Goal: Task Accomplishment & Management: Use online tool/utility

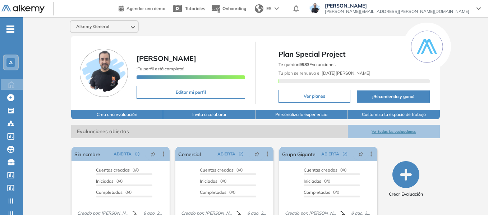
click at [8, 57] on div "A" at bounding box center [11, 62] width 14 height 14
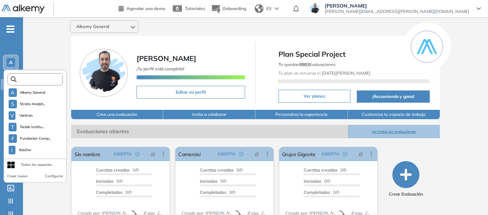
click at [37, 78] on input "text" at bounding box center [38, 79] width 42 height 5
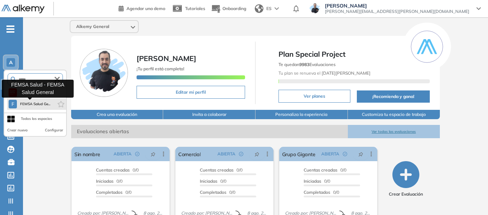
type input "*****"
click at [43, 103] on span "FEMSA Salud Ge..." at bounding box center [35, 104] width 31 height 6
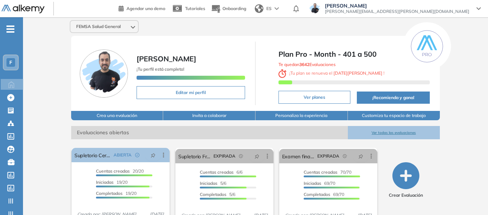
click at [14, 28] on icon "-" at bounding box center [10, 28] width 8 height 1
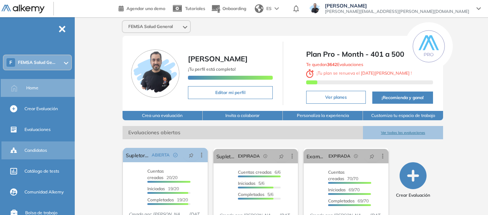
click at [37, 150] on span "Candidatos" at bounding box center [35, 150] width 23 height 6
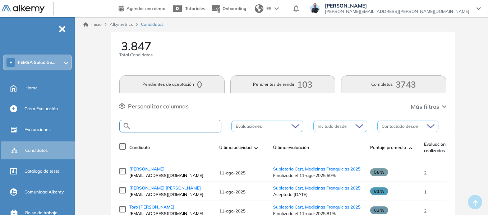
click at [176, 125] on input "text" at bounding box center [176, 126] width 90 height 5
paste input "**********"
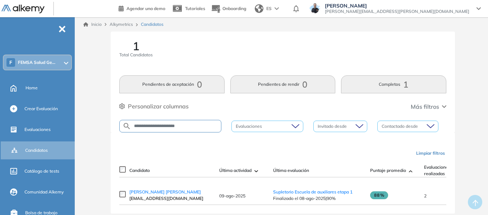
drag, startPoint x: 201, startPoint y: 124, endPoint x: 85, endPoint y: 128, distance: 115.7
click at [85, 128] on div "**********" at bounding box center [282, 131] width 404 height 199
paste input "text"
type input "**********"
drag, startPoint x: 283, startPoint y: 195, endPoint x: 264, endPoint y: 195, distance: 19.0
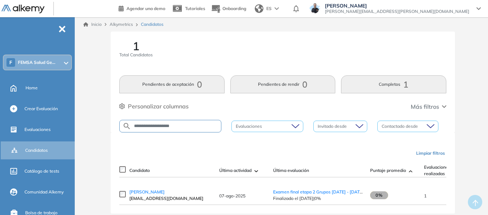
click at [264, 195] on td "07-ago-2025" at bounding box center [242, 195] width 54 height 19
drag, startPoint x: 293, startPoint y: 191, endPoint x: 361, endPoint y: 192, distance: 67.9
click at [361, 192] on td "Examen final etapa 2 Grupos 2024 - 2025 Finalizado el 24-jul-2025 | 0%" at bounding box center [317, 195] width 97 height 19
copy span "Examen final etapa 2 Grupos 2024 - 2025"
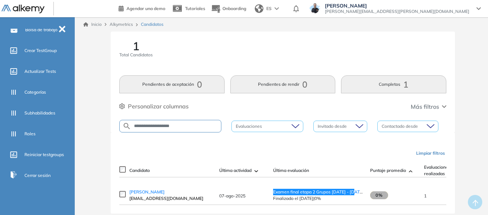
scroll to position [184, 0]
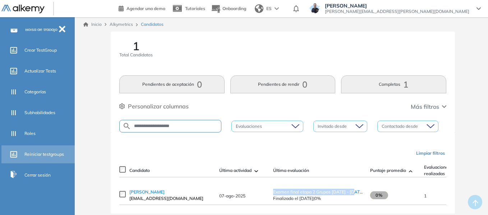
click at [36, 152] on span "Reiniciar testgroups" at bounding box center [44, 154] width 40 height 6
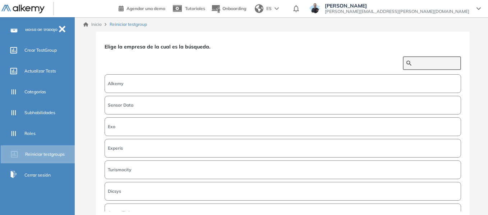
click at [419, 62] on input "text" at bounding box center [435, 63] width 43 height 6
type input "*****"
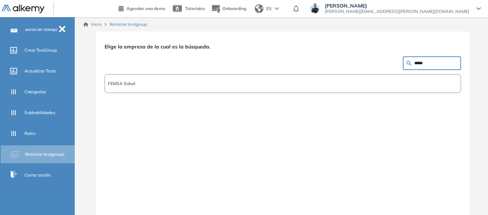
click at [205, 84] on button "FEMSA Salud" at bounding box center [282, 83] width 356 height 19
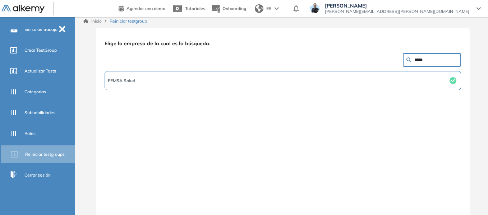
scroll to position [23, 0]
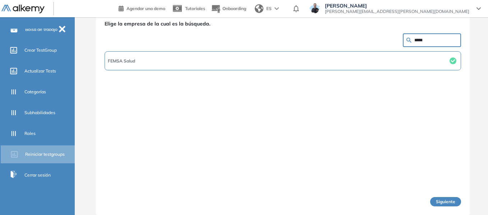
click at [438, 203] on button "Siguiente" at bounding box center [445, 201] width 31 height 9
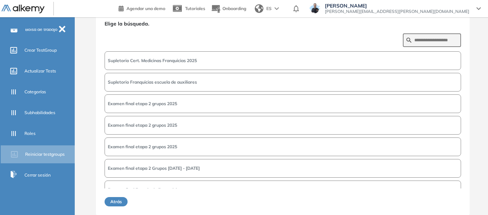
click at [426, 36] on form at bounding box center [432, 40] width 58 height 14
click at [427, 42] on input "text" at bounding box center [435, 40] width 43 height 6
paste input "**********"
type input "**********"
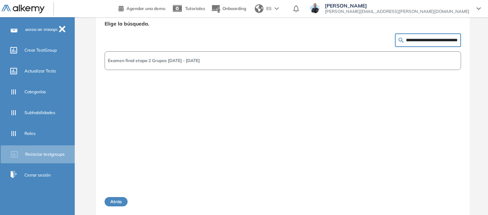
scroll to position [0, 0]
click at [243, 60] on button "Examen final etapa 2 Grupos 2024 - 2025" at bounding box center [282, 60] width 356 height 19
click at [442, 199] on button "Siguiente" at bounding box center [445, 201] width 31 height 9
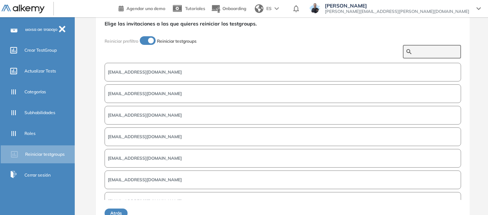
click at [422, 52] on input "text" at bounding box center [435, 51] width 43 height 6
paste input "**********"
type input "**********"
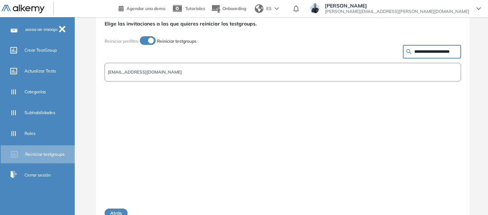
click at [195, 74] on button "seanmero05@gmail.com" at bounding box center [282, 72] width 356 height 19
click at [432, 210] on button "Siguiente" at bounding box center [445, 213] width 31 height 9
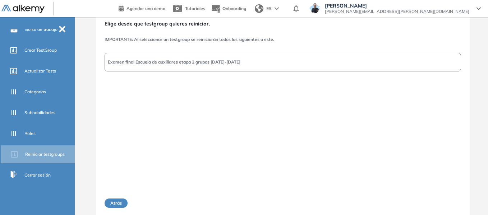
click at [337, 57] on button "Examen final Escuela de auxiliares etapa 2 grupos 2024-2025" at bounding box center [282, 62] width 356 height 19
click at [436, 200] on button "Siguiente" at bounding box center [445, 203] width 31 height 9
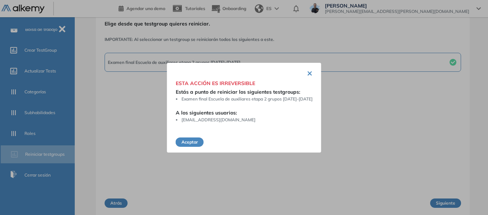
click at [200, 139] on button "Aceptar" at bounding box center [190, 142] width 28 height 9
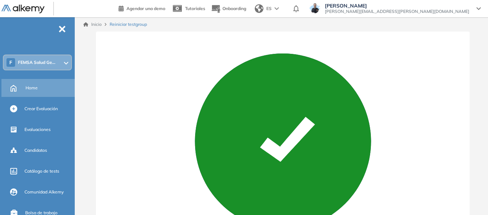
click at [31, 89] on span "Home" at bounding box center [31, 88] width 12 height 6
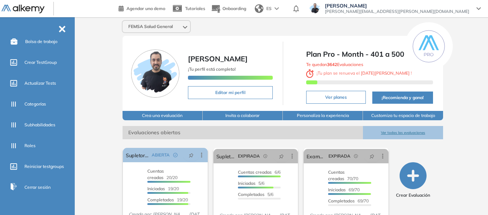
scroll to position [184, 0]
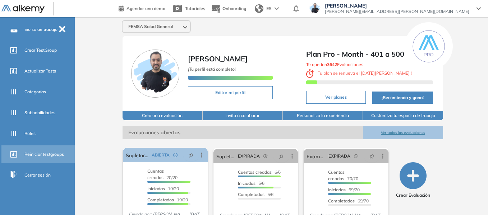
click at [38, 152] on span "Reiniciar testgroups" at bounding box center [44, 154] width 40 height 6
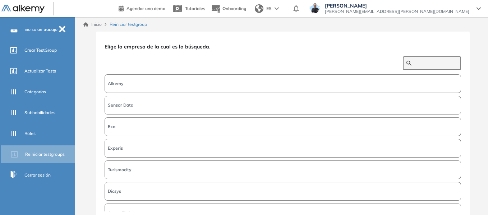
click at [423, 64] on input "text" at bounding box center [435, 63] width 43 height 6
type input "****"
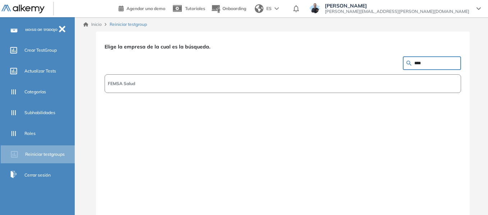
click at [383, 84] on button "FEMSA Salud" at bounding box center [282, 83] width 356 height 19
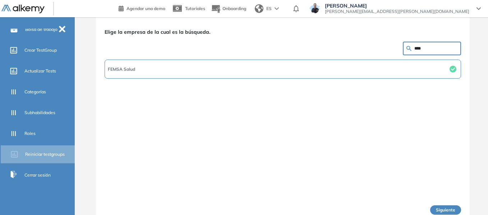
scroll to position [23, 0]
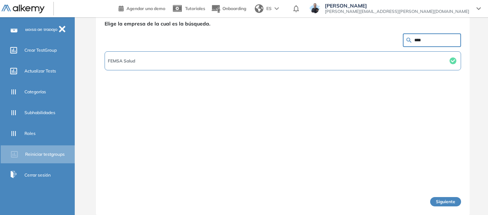
click at [433, 200] on button "Siguiente" at bounding box center [445, 201] width 31 height 9
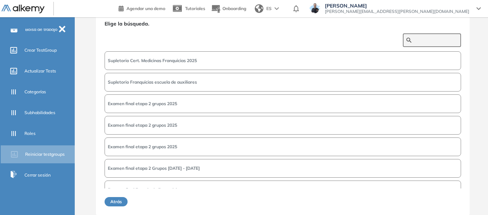
click at [429, 40] on input "text" at bounding box center [435, 40] width 43 height 6
type input "**********"
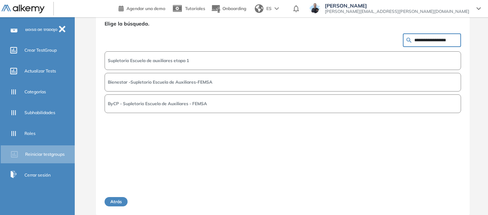
click at [153, 60] on span "Supletorio Escuela de auxiliares etapa 1" at bounding box center [148, 60] width 81 height 6
click at [438, 204] on button "Siguiente" at bounding box center [445, 201] width 31 height 9
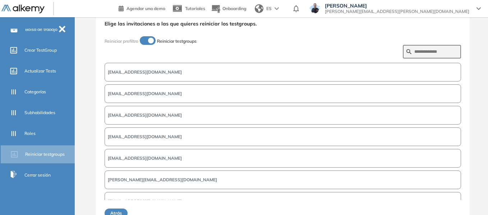
click at [432, 48] on form at bounding box center [432, 52] width 58 height 14
click at [432, 51] on input "text" at bounding box center [435, 51] width 43 height 6
paste input "**********"
type input "**********"
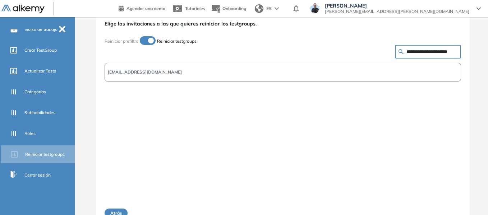
scroll to position [0, 0]
click at [254, 74] on button "kevinvela10@outlook.com" at bounding box center [282, 72] width 356 height 19
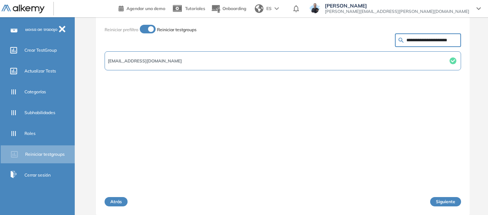
click at [437, 204] on button "Siguiente" at bounding box center [445, 201] width 31 height 9
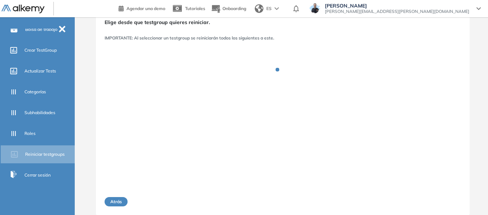
scroll to position [24, 0]
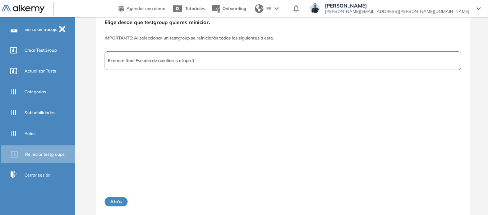
click at [277, 62] on button "Examen final Escuela de auxiliares etapa 1" at bounding box center [282, 60] width 356 height 19
click at [435, 204] on button "Siguiente" at bounding box center [445, 201] width 31 height 9
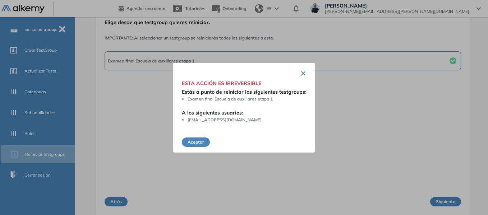
click at [200, 140] on button "Aceptar" at bounding box center [196, 142] width 28 height 9
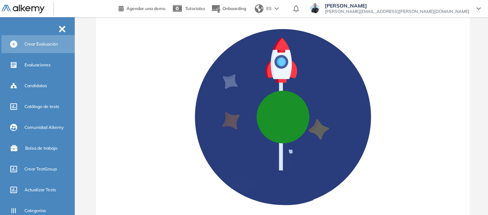
scroll to position [0, 0]
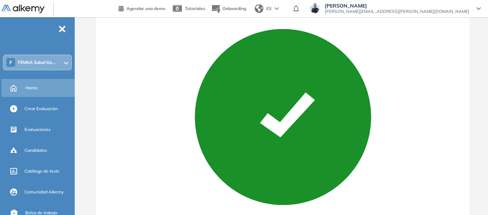
click at [33, 87] on span "Home" at bounding box center [31, 88] width 12 height 6
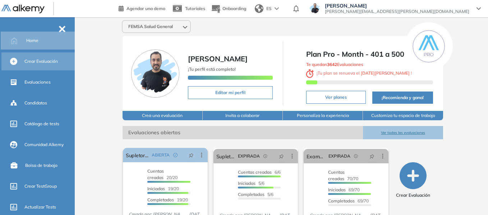
scroll to position [72, 0]
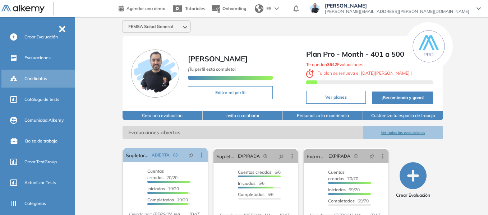
click at [37, 79] on span "Candidatos" at bounding box center [35, 78] width 23 height 6
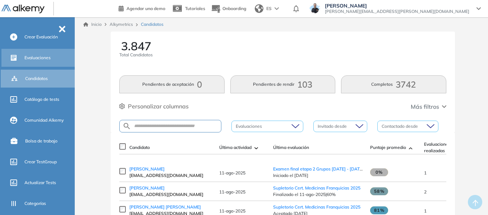
click at [31, 56] on span "Evaluaciones" at bounding box center [37, 58] width 26 height 6
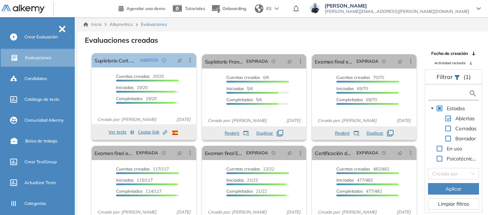
click at [445, 96] on input "text" at bounding box center [448, 94] width 39 height 8
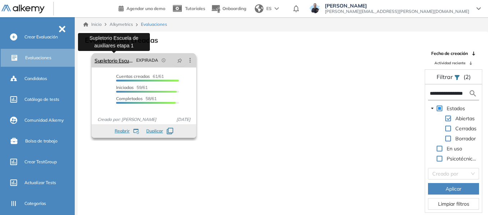
type input "**********"
click at [116, 59] on link "Supletorio Escuela de auxiliares etapa 1" at bounding box center [113, 60] width 39 height 14
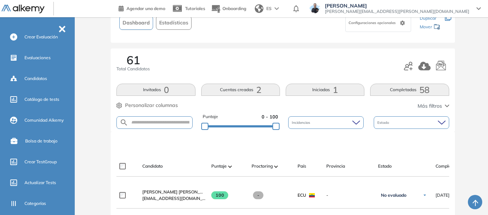
scroll to position [72, 0]
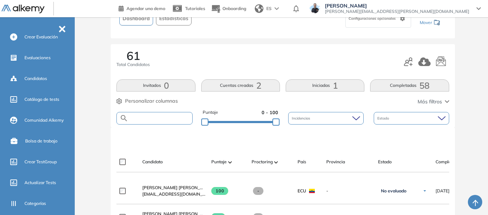
click at [168, 120] on input "text" at bounding box center [160, 118] width 64 height 5
paste input "**********"
type input "**********"
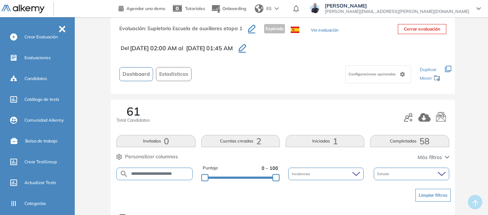
scroll to position [0, 0]
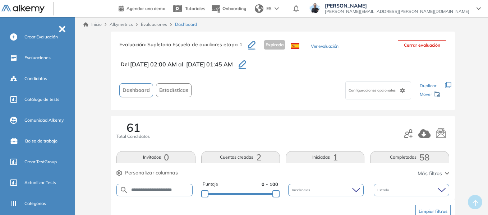
click at [246, 65] on icon "button" at bounding box center [242, 63] width 8 height 7
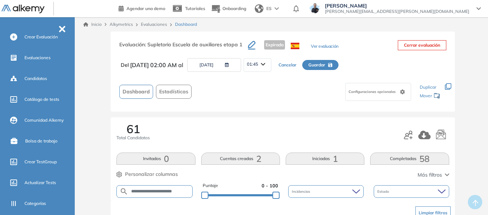
click at [209, 63] on button "09/08/2025" at bounding box center [214, 65] width 54 height 14
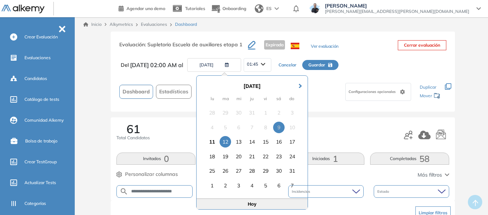
click at [227, 141] on div "12" at bounding box center [224, 141] width 11 height 11
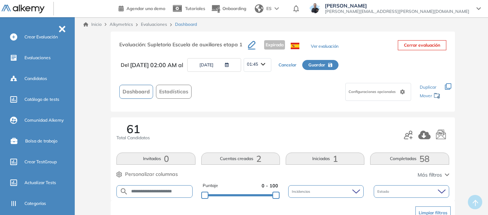
click at [332, 65] on icon "button" at bounding box center [330, 65] width 4 height 4
type input "**********"
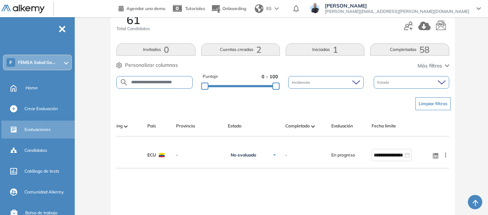
click at [37, 128] on span "Evaluaciones" at bounding box center [37, 129] width 26 height 6
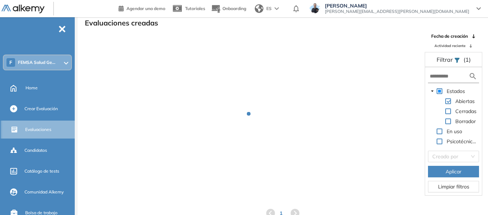
scroll to position [17, 0]
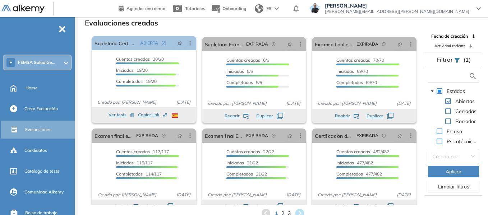
click at [444, 76] on input "text" at bounding box center [448, 77] width 39 height 8
paste input "**********"
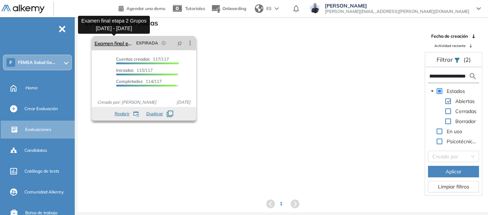
type input "**********"
click at [122, 48] on link "Examen final etapa 2 Grupos 2024 - 2025" at bounding box center [113, 43] width 39 height 14
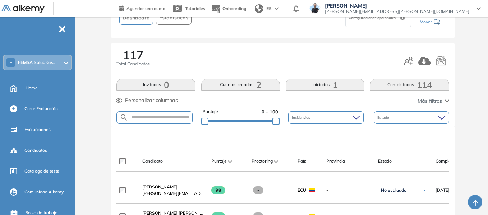
scroll to position [72, 0]
click at [162, 119] on input "text" at bounding box center [160, 118] width 64 height 5
paste input "**********"
type input "**********"
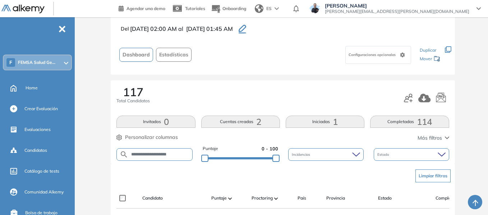
scroll to position [0, 0]
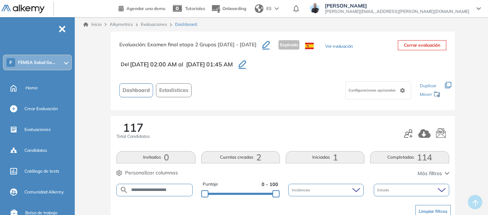
click at [246, 64] on icon "button" at bounding box center [242, 64] width 8 height 9
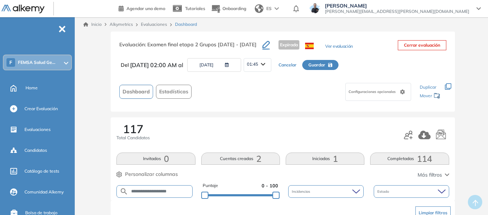
click at [204, 62] on button "09/08/2025" at bounding box center [214, 65] width 54 height 14
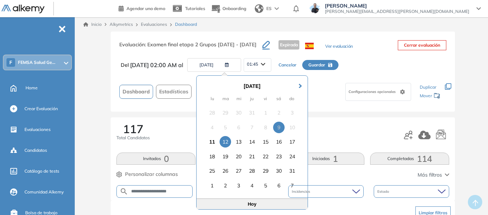
click at [224, 141] on div "12" at bounding box center [224, 141] width 11 height 11
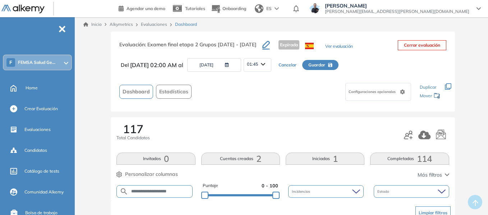
click at [325, 67] on span "Guardar" at bounding box center [316, 65] width 17 height 6
type input "**********"
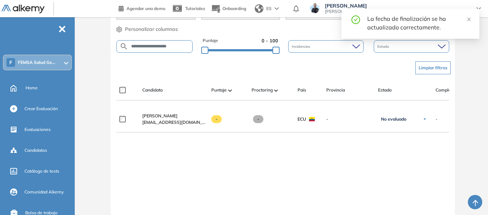
scroll to position [0, 150]
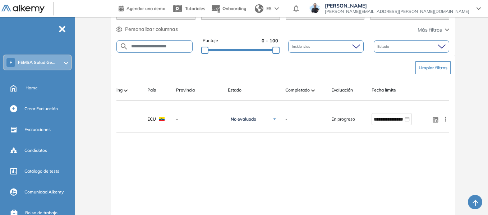
click at [39, 62] on span "FEMSA Salud Ge..." at bounding box center [36, 63] width 37 height 6
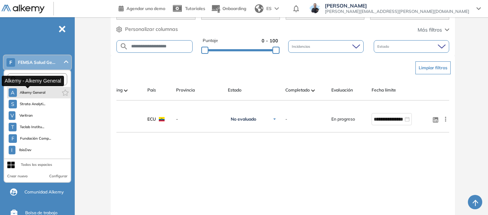
click at [41, 92] on span "Alkemy General" at bounding box center [33, 93] width 26 height 6
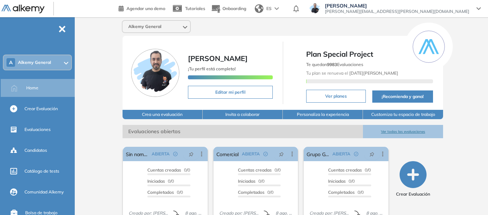
click at [36, 66] on div "A Alkemy General" at bounding box center [38, 62] width 68 height 14
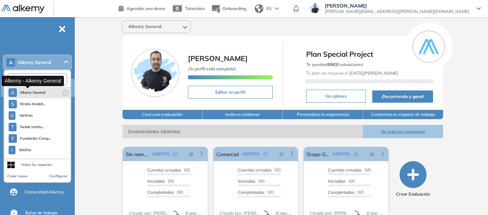
click at [33, 93] on span "Alkemy General" at bounding box center [33, 93] width 26 height 6
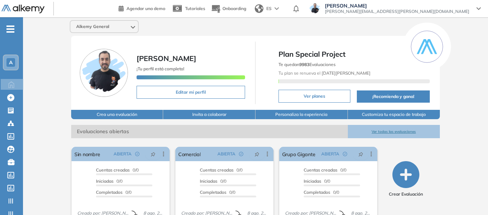
click at [13, 60] on div "A" at bounding box center [10, 62] width 9 height 9
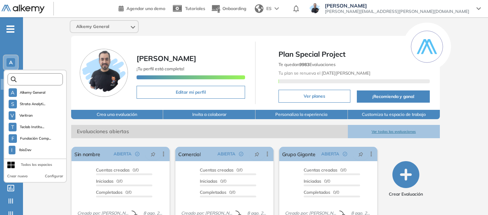
click at [40, 78] on input "text" at bounding box center [38, 79] width 42 height 5
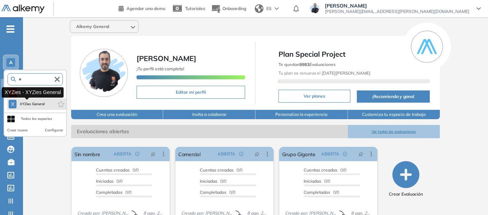
type input "**"
click at [36, 106] on span "XYZies General" at bounding box center [31, 104] width 25 height 6
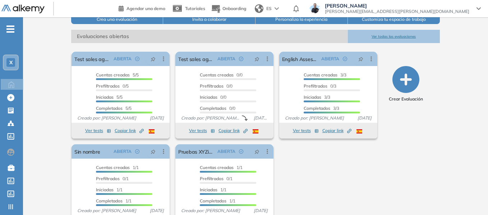
scroll to position [120, 0]
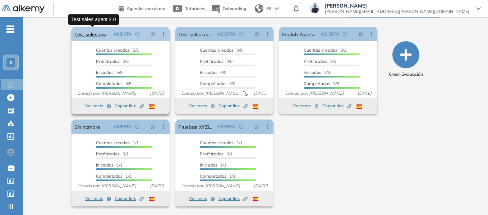
click at [97, 37] on link "Test sales agent 2.0" at bounding box center [92, 34] width 36 height 14
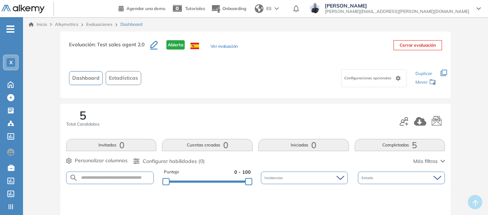
click at [226, 47] on button "Ver evaluación" at bounding box center [223, 47] width 27 height 8
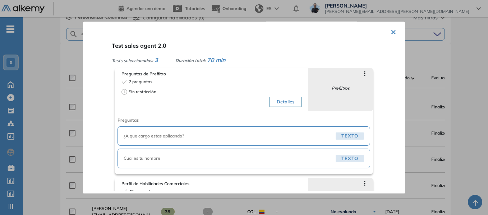
click at [392, 32] on button "×" at bounding box center [393, 31] width 6 height 14
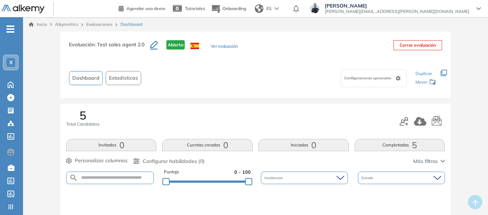
click at [101, 24] on link "Evaluaciones" at bounding box center [99, 24] width 26 height 5
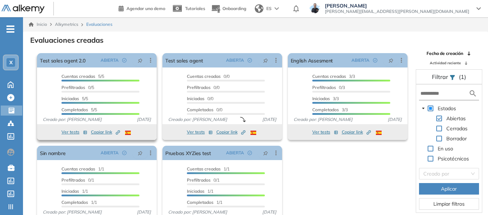
click at [72, 133] on button "Ver tests" at bounding box center [74, 132] width 26 height 9
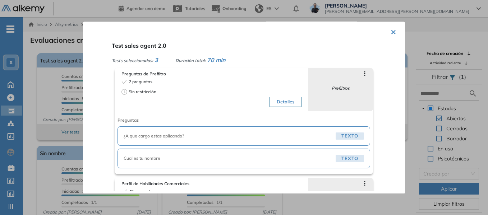
click at [29, 52] on div at bounding box center [244, 107] width 488 height 215
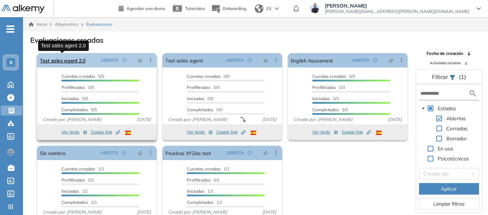
click at [77, 61] on link "Test sales agent 2.0" at bounding box center [63, 60] width 46 height 14
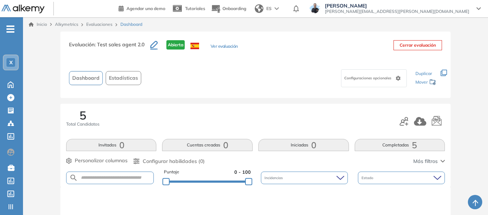
scroll to position [108, 0]
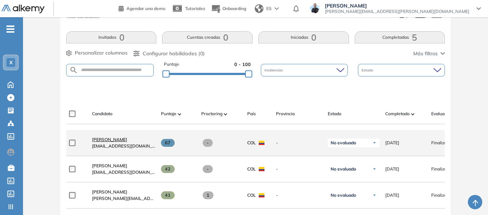
click at [101, 142] on span "Carlos Rueda" at bounding box center [109, 139] width 35 height 5
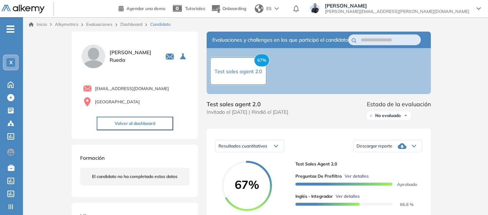
click at [261, 149] on span "Resultados cuantitativos" at bounding box center [242, 146] width 49 height 6
click at [129, 23] on link "Dashboard" at bounding box center [131, 24] width 22 height 5
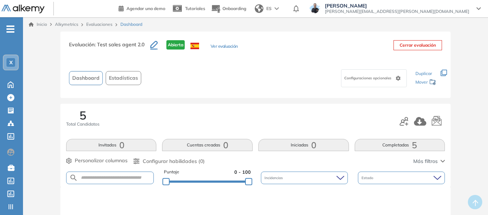
click at [125, 76] on span "Estadísticas" at bounding box center [123, 78] width 29 height 8
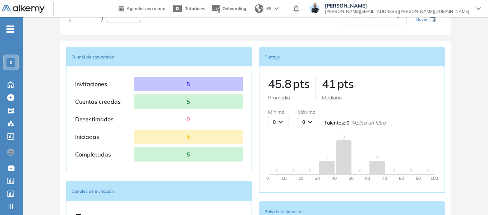
scroll to position [72, 0]
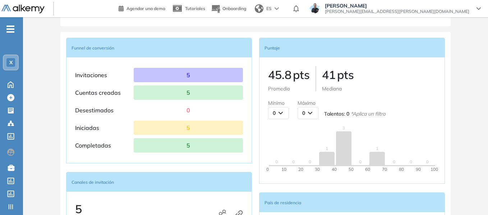
click at [8, 27] on span "-" at bounding box center [10, 28] width 8 height 6
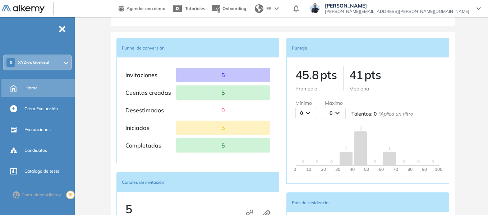
click at [31, 86] on span "Home" at bounding box center [31, 88] width 12 height 6
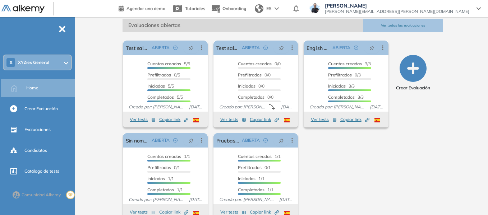
scroll to position [108, 0]
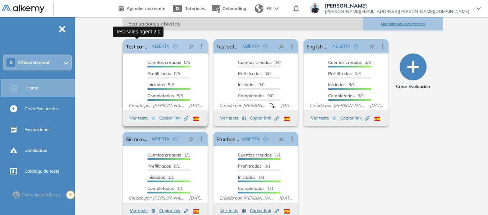
click at [139, 49] on link "Test sales agent 2.0" at bounding box center [137, 46] width 23 height 14
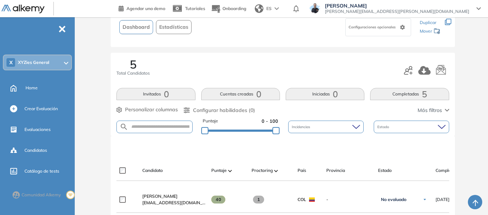
scroll to position [72, 0]
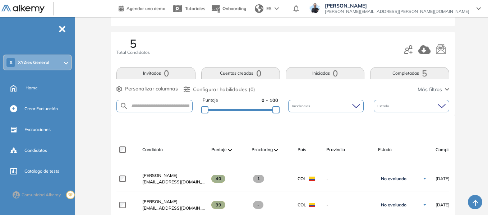
click at [86, 60] on div "Evaluación : Test sales agent 2.0 Abierta Ver evaluación Cerrar evaluación Dash…" at bounding box center [282, 199] width 404 height 478
click at [421, 88] on span "Más filtros" at bounding box center [429, 90] width 24 height 8
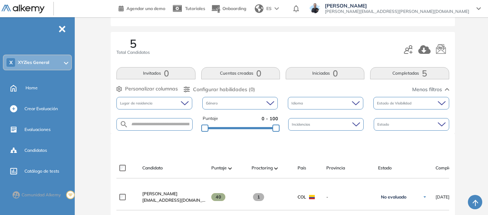
click at [169, 88] on span "Personalizar columnas" at bounding box center [151, 89] width 53 height 8
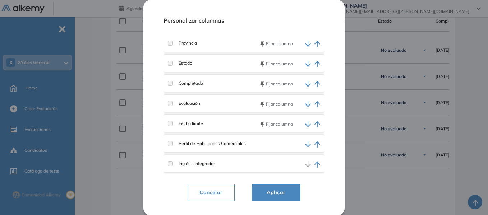
scroll to position [251, 0]
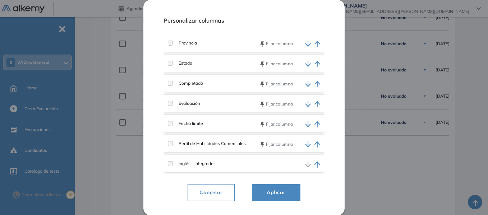
click at [268, 190] on span "Aplicar" at bounding box center [276, 192] width 31 height 9
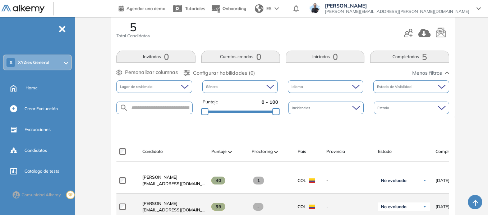
scroll to position [180, 0]
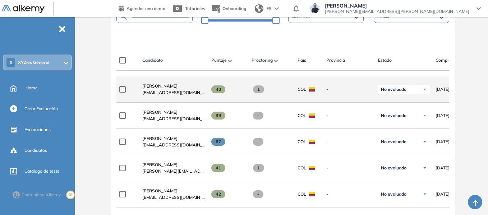
click at [177, 87] on span "Maira Alejandra Torres Osorio" at bounding box center [159, 85] width 35 height 5
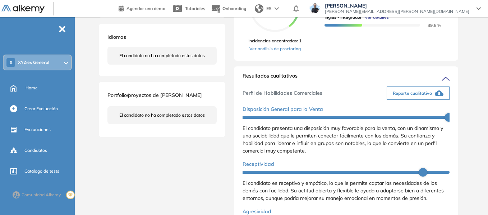
scroll to position [180, 0]
click at [410, 96] on span "Reporte cualitativo" at bounding box center [412, 93] width 39 height 6
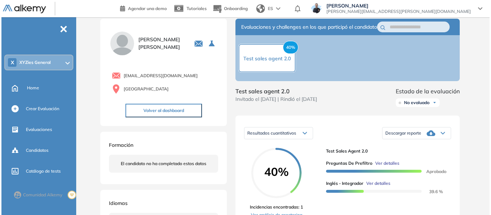
scroll to position [0, 0]
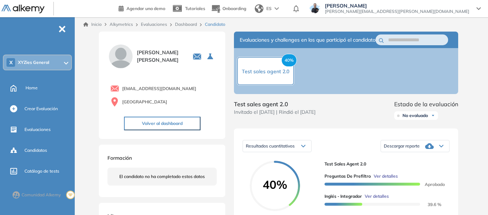
click at [186, 27] on link "Dashboard" at bounding box center [186, 24] width 22 height 5
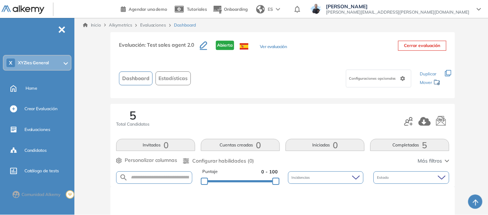
scroll to position [180, 0]
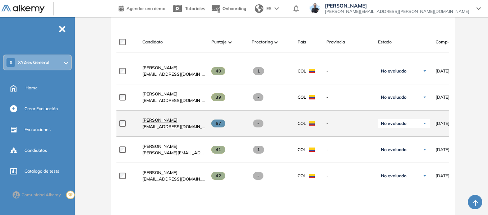
click at [158, 123] on span "Carlos Rueda" at bounding box center [159, 119] width 35 height 5
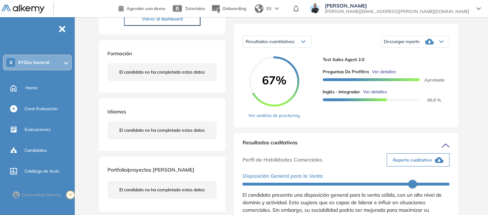
scroll to position [180, 0]
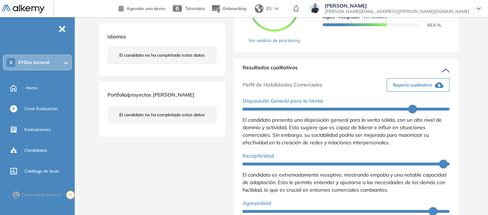
click at [435, 88] on icon "button" at bounding box center [439, 85] width 9 height 6
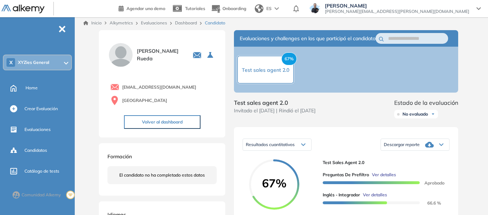
scroll to position [0, 0]
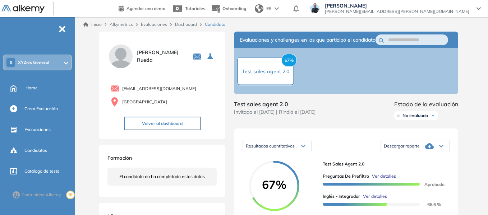
click at [187, 27] on div "Dashboard" at bounding box center [187, 24] width 30 height 6
click at [187, 25] on link "Dashboard" at bounding box center [186, 24] width 22 height 5
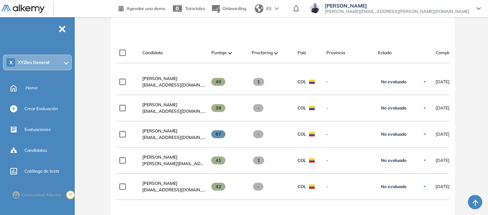
scroll to position [180, 0]
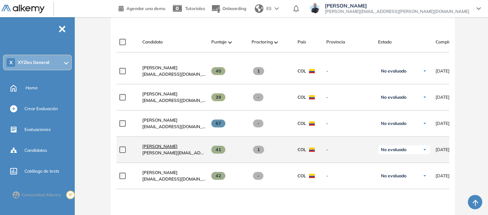
click at [161, 149] on span "Gloria Tarazona" at bounding box center [159, 146] width 35 height 5
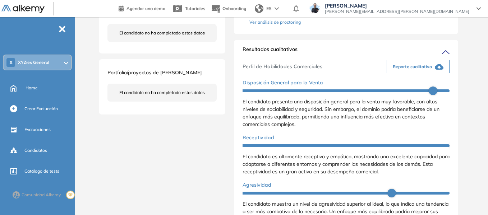
scroll to position [215, 0]
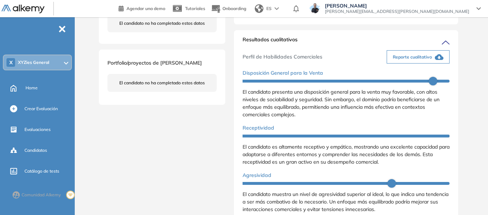
click at [408, 60] on span "Reporte cualitativo" at bounding box center [412, 57] width 39 height 6
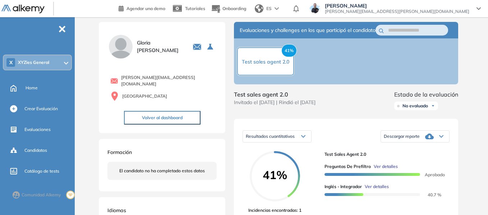
scroll to position [0, 0]
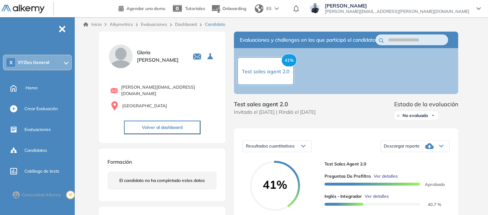
click at [186, 26] on link "Dashboard" at bounding box center [186, 24] width 22 height 5
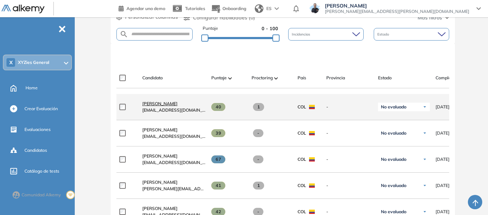
scroll to position [180, 0]
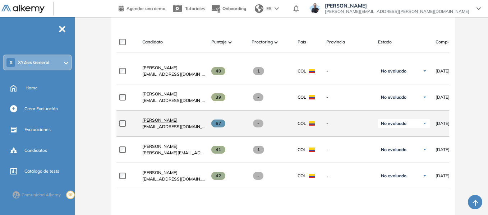
click at [158, 123] on span "Carlos Rueda" at bounding box center [159, 119] width 35 height 5
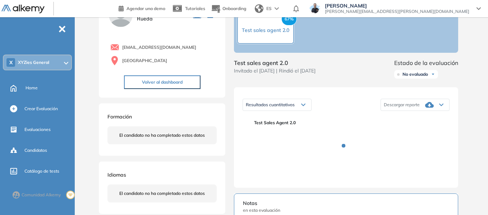
scroll to position [108, 0]
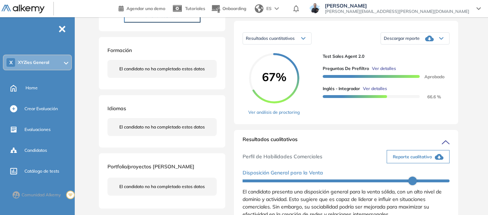
click at [415, 41] on span "Descargar reporte" at bounding box center [402, 39] width 36 height 6
click at [410, 64] on li "Descargar informe resumido" at bounding box center [411, 59] width 54 height 7
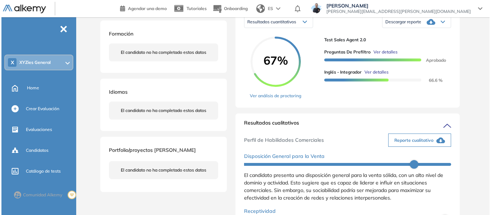
scroll to position [36, 0]
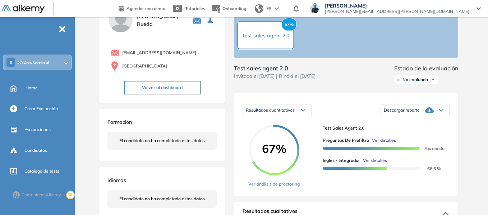
click at [377, 164] on span "Ver detalles" at bounding box center [375, 160] width 24 height 6
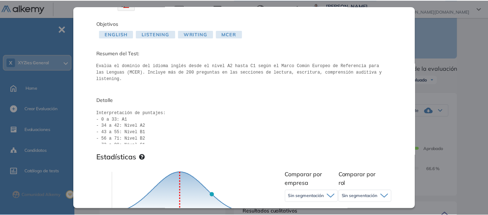
scroll to position [0, 0]
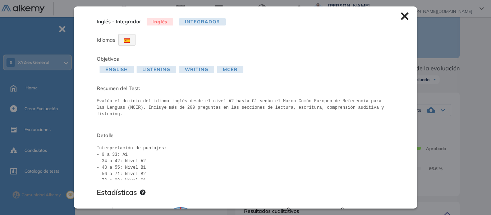
click at [400, 14] on icon at bounding box center [404, 16] width 8 height 8
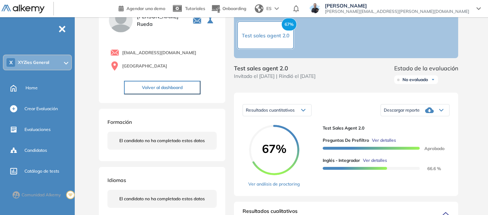
click at [46, 63] on span "XYZies General" at bounding box center [33, 63] width 31 height 6
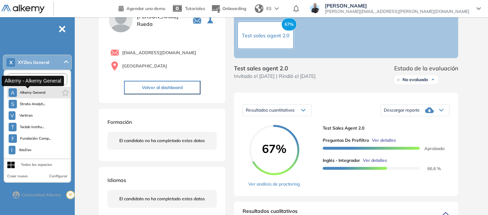
click at [37, 95] on span "Alkemy General" at bounding box center [33, 93] width 26 height 6
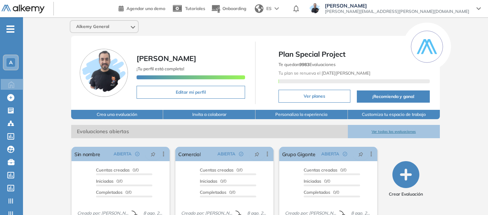
click at [10, 28] on icon "-" at bounding box center [10, 28] width 8 height 1
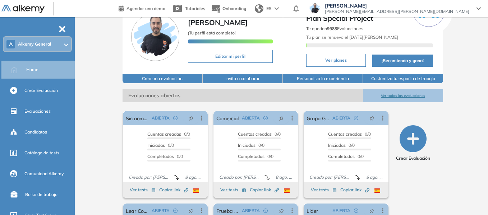
scroll to position [72, 0]
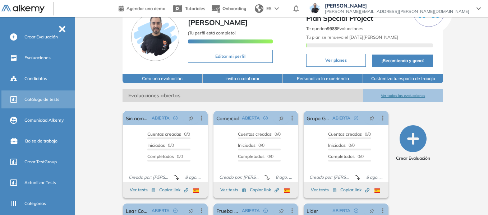
click at [45, 99] on span "Catálogo de tests" at bounding box center [41, 99] width 35 height 6
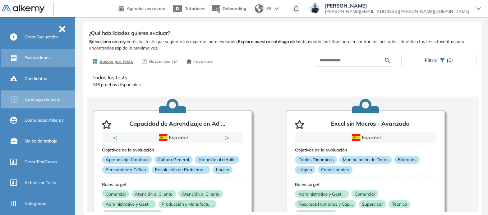
click at [35, 54] on div "Evaluaciones" at bounding box center [48, 58] width 49 height 12
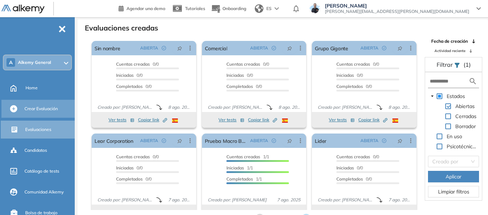
click at [42, 108] on span "Crear Evaluación" at bounding box center [40, 109] width 33 height 6
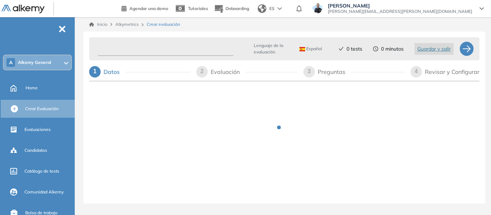
click at [120, 50] on input "text" at bounding box center [166, 49] width 136 height 14
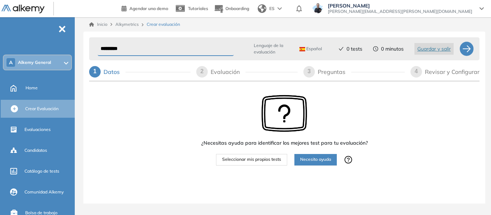
type input "*********"
click at [260, 162] on span "Seleccionar mis propios tests" at bounding box center [251, 159] width 59 height 7
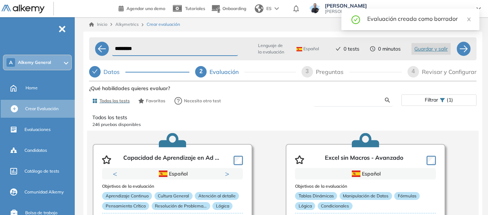
click at [338, 98] on input "text" at bounding box center [352, 100] width 65 height 6
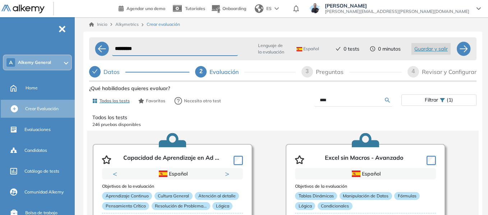
type input "****"
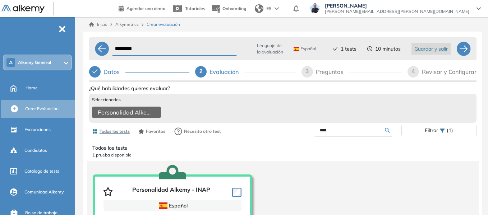
drag, startPoint x: 340, startPoint y: 138, endPoint x: 301, endPoint y: 141, distance: 39.9
click at [301, 137] on div "****" at bounding box center [342, 130] width 119 height 13
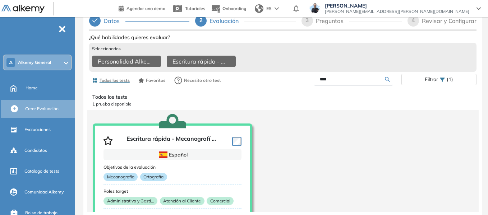
drag, startPoint x: 335, startPoint y: 80, endPoint x: 293, endPoint y: 88, distance: 43.5
click at [293, 88] on div "Ver preguntas de muestra Demo Experiencia Starter Validado undefined minutos Pr…" at bounding box center [282, 146] width 387 height 229
type input "*****"
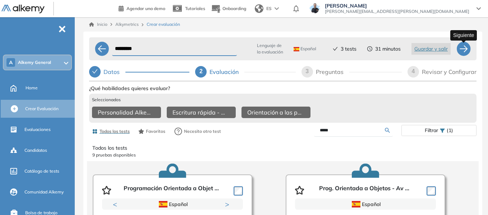
click at [466, 51] on div at bounding box center [463, 49] width 14 height 14
select select "*****"
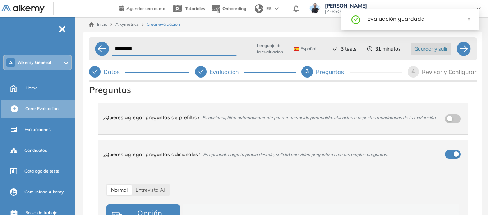
click at [83, 98] on div "Inicio Alkymetrics Crear evaluación ********* Lenguaje de la evaluación Español…" at bounding box center [283, 137] width 410 height 241
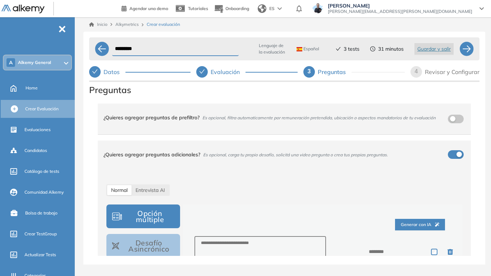
click at [450, 120] on div "¿Quieres agregar preguntas de prefiltro? Es opcional, filtra automaticamente po…" at bounding box center [279, 117] width 353 height 19
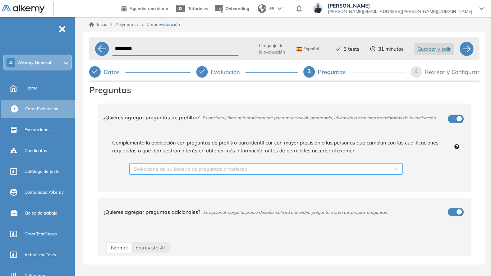
click at [300, 170] on input "search" at bounding box center [263, 168] width 259 height 11
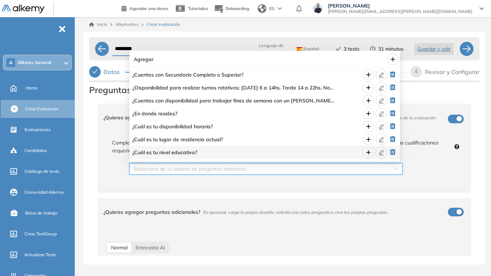
click at [458, 119] on div "button" at bounding box center [458, 118] width 5 height 5
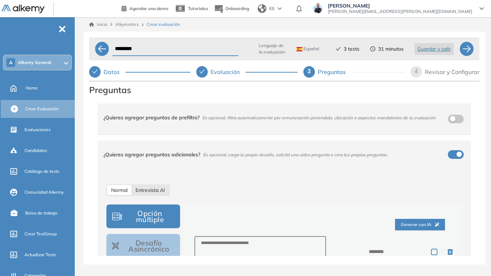
click at [149, 189] on span "Entrevista AI" at bounding box center [149, 190] width 29 height 6
select select "***"
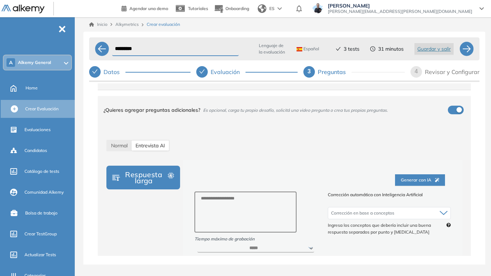
scroll to position [72, 0]
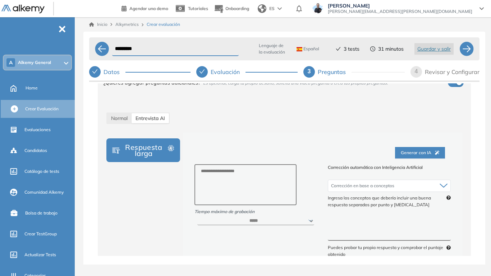
click at [92, 138] on div "¿Quieres agregar preguntas de prefiltro? Es opcional, filtra automaticamente po…" at bounding box center [284, 213] width 390 height 367
click at [124, 117] on span "Normal" at bounding box center [119, 118] width 17 height 6
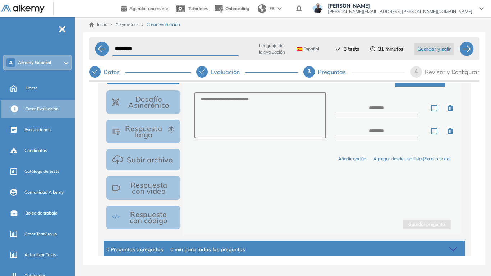
scroll to position [108, 0]
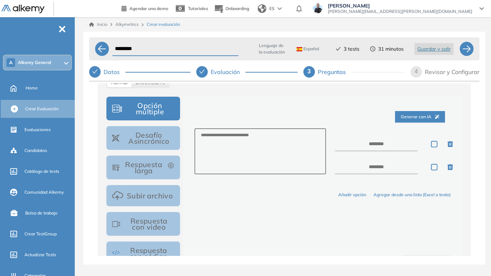
click at [142, 167] on button "Respuesta larga" at bounding box center [143, 167] width 74 height 24
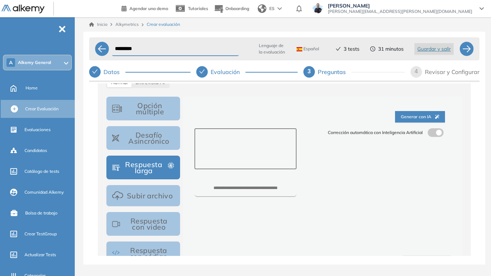
click at [210, 135] on textarea at bounding box center [245, 148] width 102 height 41
click at [428, 133] on span at bounding box center [430, 131] width 6 height 6
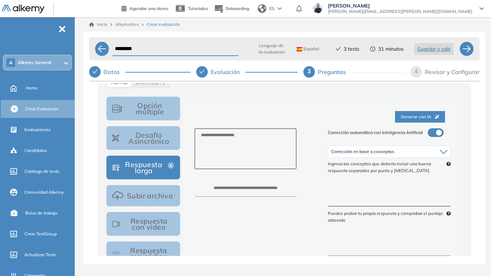
click at [372, 153] on span "Corrección en base a conceptos" at bounding box center [362, 152] width 63 height 6
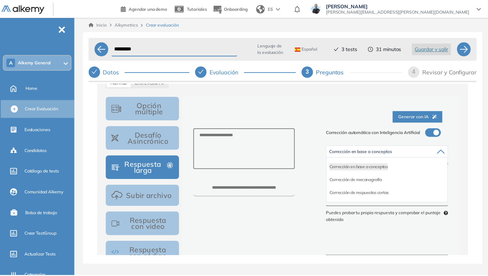
scroll to position [0, 0]
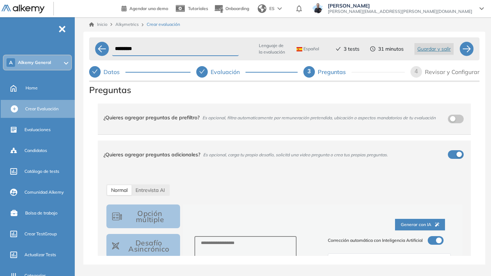
click at [449, 152] on div "¿Quieres agregar preguntas adicionales? Es opcional, carga tu propio desafío, s…" at bounding box center [279, 154] width 353 height 19
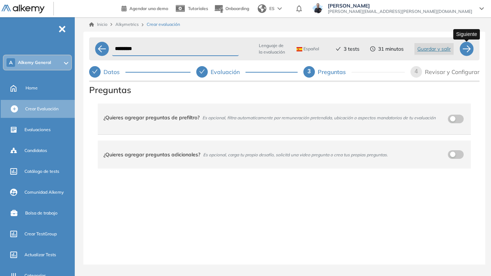
click at [465, 51] on div at bounding box center [466, 49] width 14 height 14
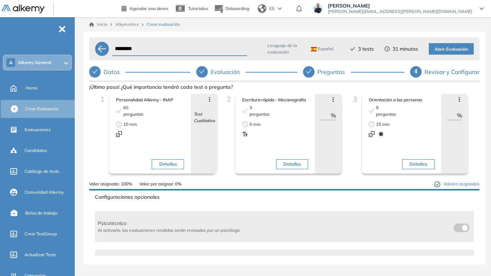
drag, startPoint x: 321, startPoint y: 117, endPoint x: 330, endPoint y: 117, distance: 9.7
click at [330, 117] on div "** %" at bounding box center [328, 115] width 16 height 9
type input "**"
drag, startPoint x: 447, startPoint y: 115, endPoint x: 459, endPoint y: 115, distance: 12.2
click at [459, 115] on div "** %" at bounding box center [454, 115] width 16 height 9
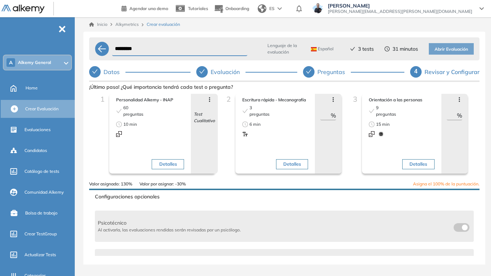
type input "**"
drag, startPoint x: 321, startPoint y: 113, endPoint x: 334, endPoint y: 116, distance: 13.5
click at [334, 116] on div "Avanzar posición Retroceder posición [MEDICAL_DATA] preguntas Eliminar ** %" at bounding box center [328, 134] width 27 height 80
type input "**"
click at [344, 136] on div "2 Escritura rápida - Mecanografía 3 preguntas 6 min Detalles Avanzar posición R…" at bounding box center [284, 137] width 126 height 87
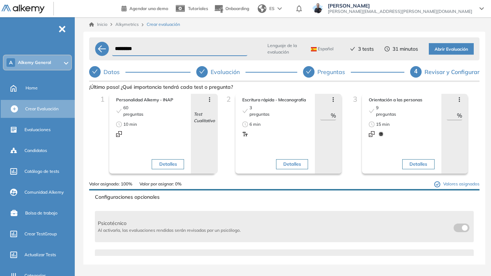
click at [455, 51] on span "Abrir Evaluación" at bounding box center [450, 49] width 33 height 7
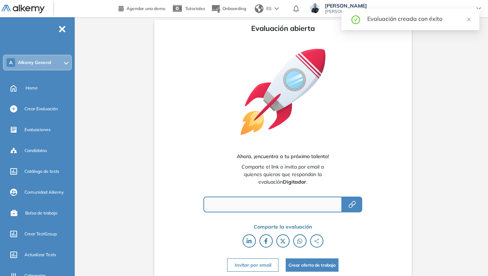
type input "**********"
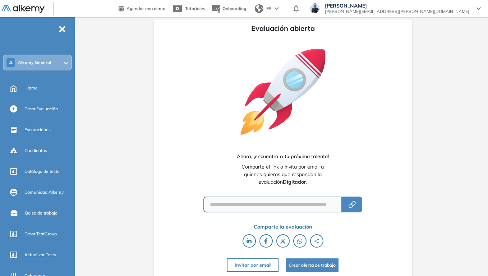
click at [239, 215] on button "Invitar por email" at bounding box center [252, 264] width 51 height 13
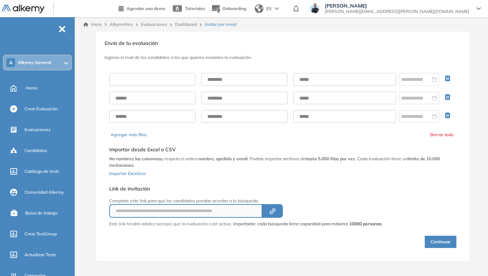
click at [164, 83] on input "text" at bounding box center [152, 79] width 86 height 13
type input "******"
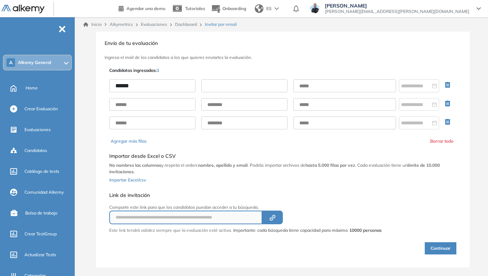
drag, startPoint x: 228, startPoint y: 86, endPoint x: 237, endPoint y: 90, distance: 10.3
click at [228, 86] on input "text" at bounding box center [244, 85] width 86 height 13
type input "*****"
click at [324, 82] on input "text" at bounding box center [344, 85] width 103 height 13
type input "**********"
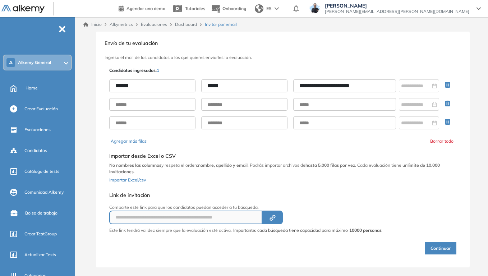
click at [436, 215] on button "Continuar" at bounding box center [440, 248] width 32 height 12
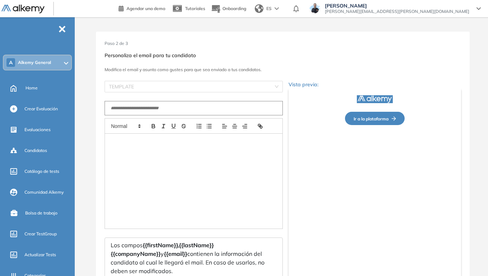
type input "**********"
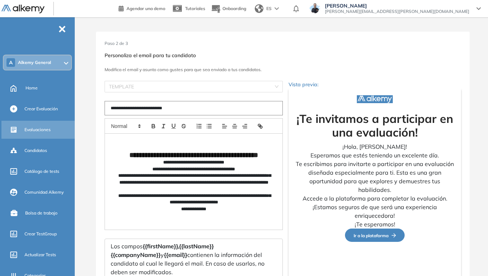
click at [42, 131] on span "Evaluaciones" at bounding box center [37, 129] width 26 height 6
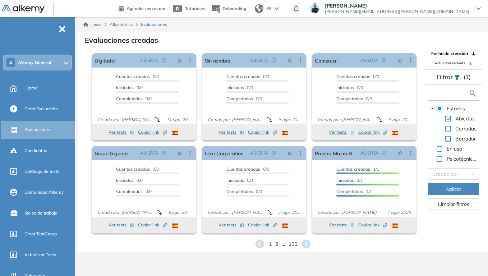
click at [443, 94] on input "text" at bounding box center [448, 94] width 39 height 8
type input "****"
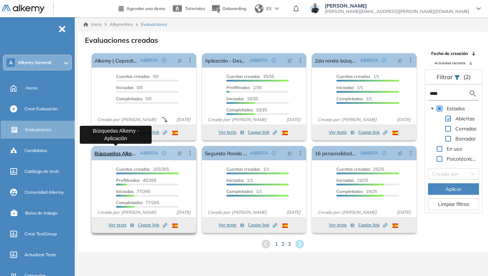
click at [116, 154] on link "Búsquedas Alkemy - Aplicación" at bounding box center [115, 153] width 43 height 14
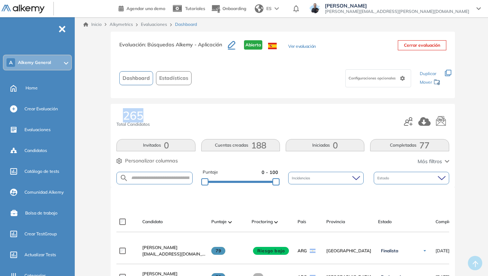
drag, startPoint x: 125, startPoint y: 116, endPoint x: 143, endPoint y: 115, distance: 18.3
click at [143, 115] on span "265" at bounding box center [133, 115] width 20 height 11
click at [413, 147] on button "Completadas 77" at bounding box center [409, 145] width 79 height 12
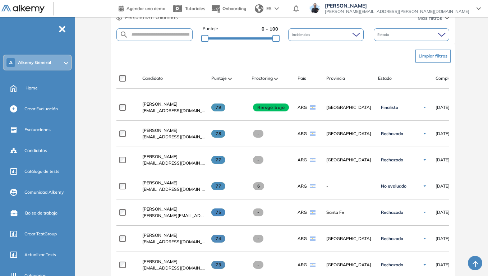
scroll to position [144, 0]
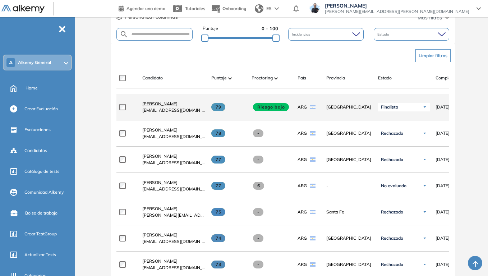
click at [159, 106] on span "[PERSON_NAME]" at bounding box center [159, 103] width 35 height 5
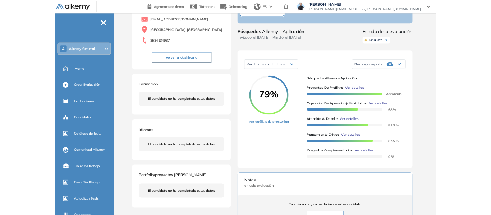
scroll to position [72, 0]
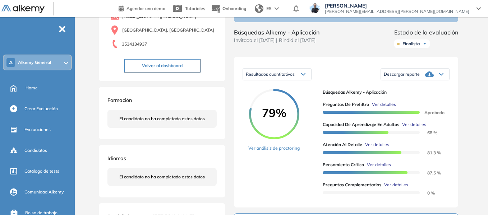
click at [423, 128] on span "Ver detalles" at bounding box center [414, 124] width 24 height 6
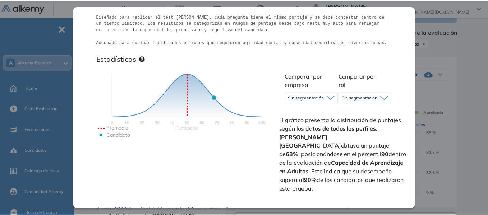
scroll to position [144, 0]
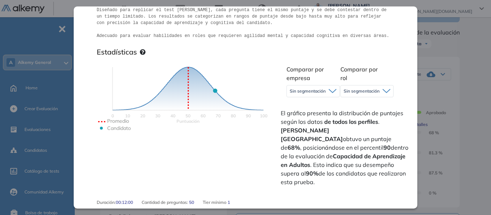
click at [326, 94] on div "Sin segmentación" at bounding box center [313, 90] width 52 height 11
drag, startPoint x: 366, startPoint y: 126, endPoint x: 358, endPoint y: 128, distance: 7.6
click at [366, 126] on span "El gráfico presenta la distribución de puntajes según los datos de todos los pe…" at bounding box center [344, 148] width 129 height 78
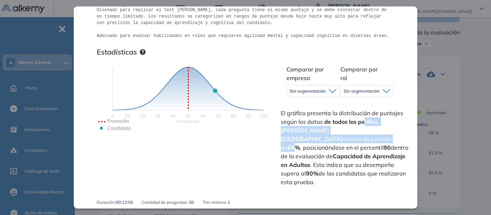
click at [300, 144] on strong "68%" at bounding box center [293, 147] width 13 height 7
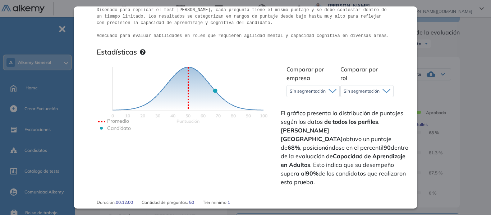
click at [300, 144] on strong "68%" at bounding box center [293, 147] width 13 height 7
drag, startPoint x: 286, startPoint y: 165, endPoint x: 293, endPoint y: 167, distance: 7.7
click at [293, 167] on span "El gráfico presenta la distribución de puntajes según los datos de todos los pe…" at bounding box center [344, 148] width 129 height 78
click at [473, 53] on div "Inicio Alkymetrics Evaluaciones Dashboard Candidato Capacidad de Aprendizaje en…" at bounding box center [284, 171] width 413 height 452
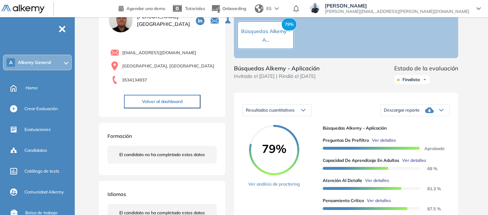
scroll to position [108, 0]
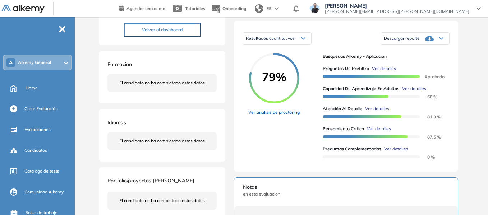
click at [283, 116] on link "Ver análisis de proctoring" at bounding box center [273, 112] width 51 height 6
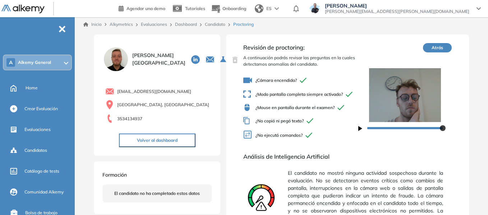
click at [97, 25] on link "Inicio" at bounding box center [92, 24] width 18 height 6
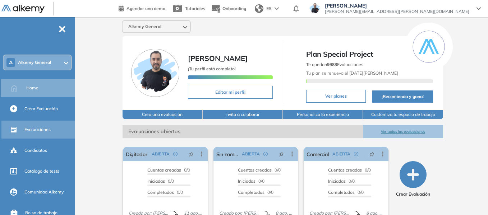
click at [44, 130] on span "Evaluaciones" at bounding box center [37, 129] width 26 height 6
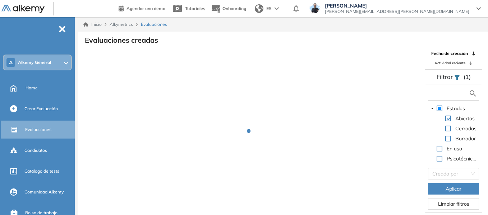
click at [442, 94] on input "text" at bounding box center [448, 94] width 39 height 8
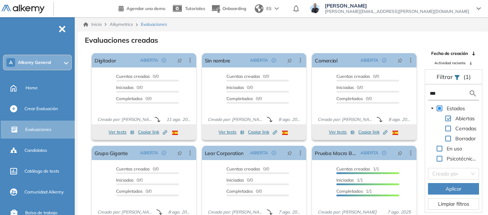
type input "***"
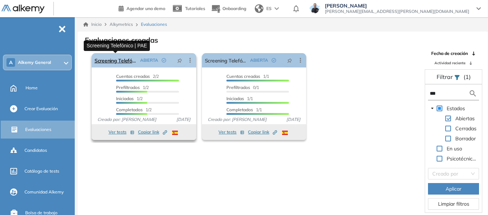
click at [123, 64] on link "Screening Telefónico | PAE" at bounding box center [115, 60] width 43 height 14
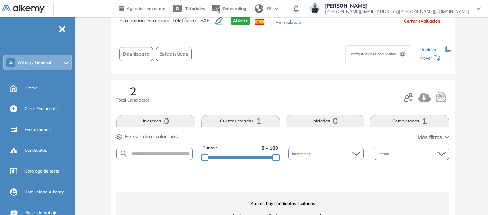
scroll to position [51, 0]
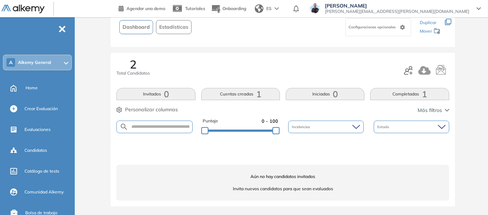
click at [414, 89] on button "Completadas 1" at bounding box center [409, 94] width 79 height 12
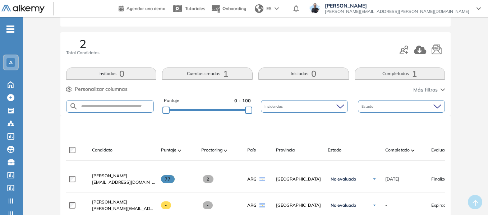
scroll to position [72, 0]
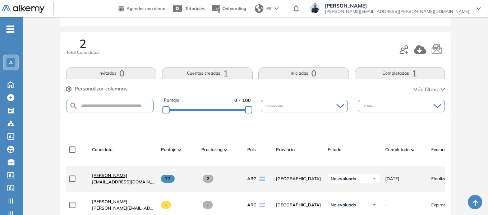
click at [108, 178] on span "[PERSON_NAME]" at bounding box center [109, 175] width 35 height 5
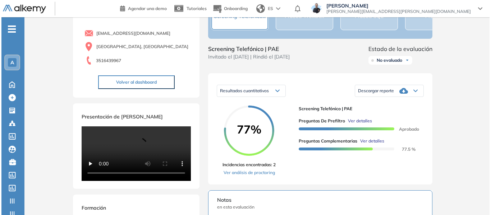
scroll to position [72, 0]
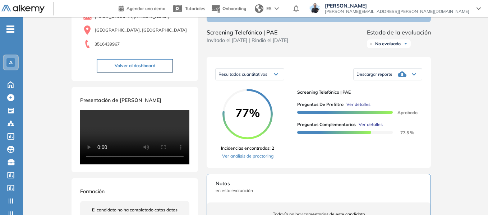
click at [364, 108] on span "Ver detalles" at bounding box center [358, 104] width 24 height 6
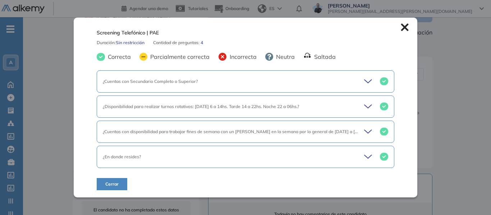
click at [360, 83] on div "¿Cuentas con Secundario Completo o Superior?" at bounding box center [245, 81] width 297 height 22
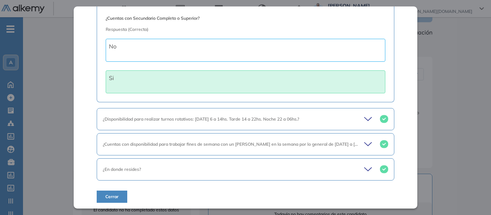
scroll to position [76, 0]
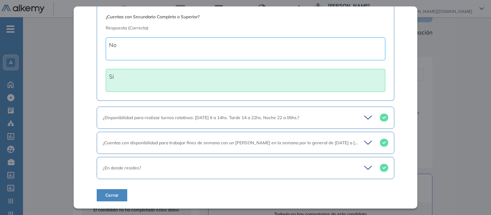
click at [364, 119] on icon at bounding box center [367, 117] width 7 height 3
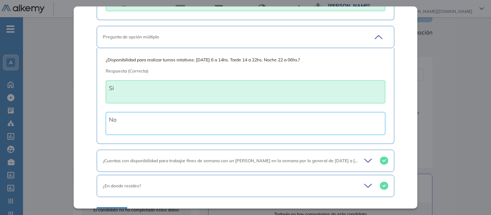
scroll to position [175, 0]
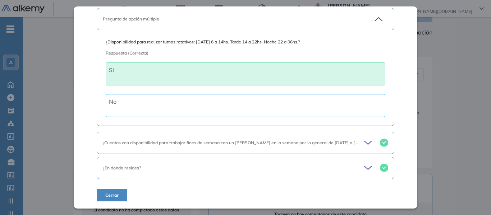
click at [365, 151] on div "¿Cuentas con disponibilidad para trabajar fines de semana con un [PERSON_NAME] …" at bounding box center [245, 143] width 297 height 22
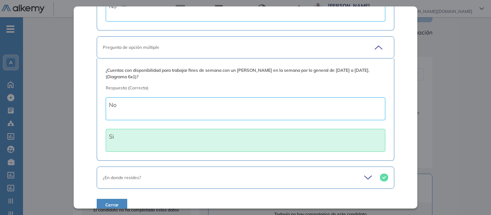
scroll to position [280, 0]
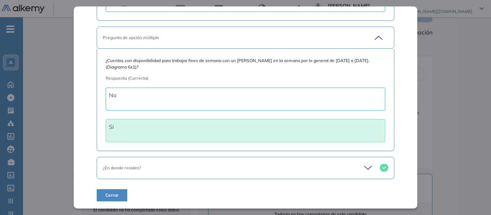
click at [364, 171] on icon at bounding box center [369, 168] width 10 height 10
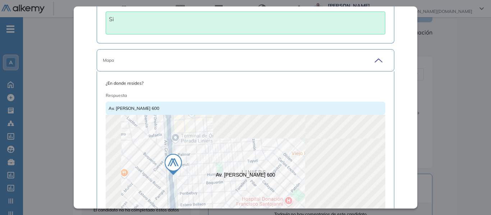
scroll to position [424, 0]
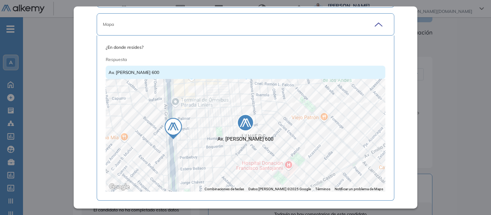
click at [450, 73] on div "Inicio Alkymetrics Evaluaciones Dashboard Candidato Screening Telefónico | PAE …" at bounding box center [257, 181] width 468 height 473
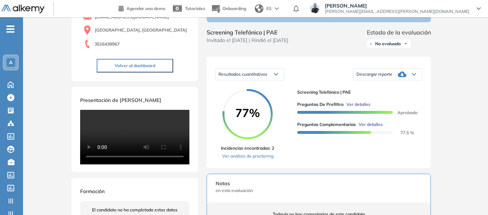
click at [376, 128] on span "Ver detalles" at bounding box center [370, 124] width 24 height 6
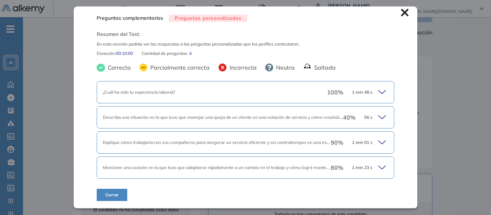
scroll to position [4, 0]
click at [380, 96] on icon at bounding box center [383, 92] width 10 height 10
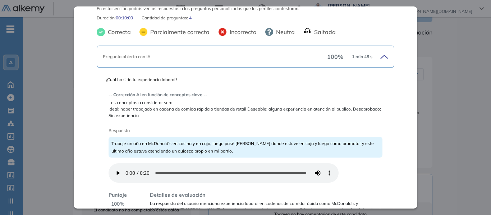
scroll to position [40, 0]
drag, startPoint x: 105, startPoint y: 81, endPoint x: 180, endPoint y: 79, distance: 75.1
click at [180, 79] on span "¿Cuál ha sido tu experiencia laboral?" at bounding box center [245, 79] width 279 height 6
click at [187, 108] on span "Ideal: haber trabajado en cadena de comida rápida o tiendas de retail Deseable:…" at bounding box center [245, 112] width 274 height 13
drag, startPoint x: 108, startPoint y: 107, endPoint x: 246, endPoint y: 106, distance: 137.5
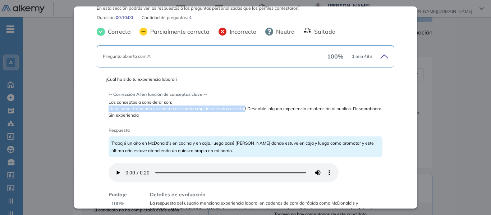
click at [246, 106] on span "Ideal: haber trabajado en cadena de comida rápida o tiendas de retail Deseable:…" at bounding box center [245, 112] width 274 height 13
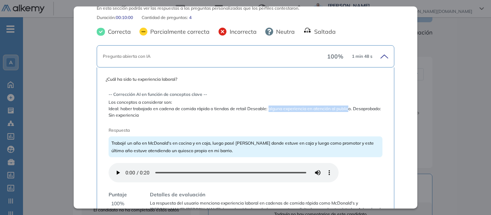
drag, startPoint x: 269, startPoint y: 111, endPoint x: 342, endPoint y: 108, distance: 73.3
click at [349, 108] on span "Ideal: haber trabajado en cadena de comida rápida o tiendas de retail Deseable:…" at bounding box center [245, 112] width 274 height 13
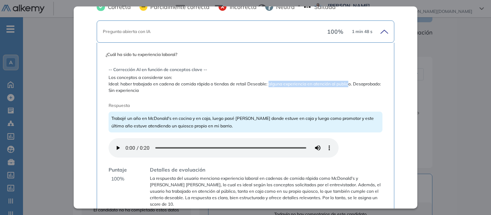
scroll to position [75, 0]
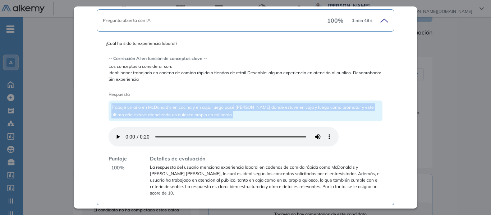
drag, startPoint x: 112, startPoint y: 108, endPoint x: 239, endPoint y: 119, distance: 128.0
click at [239, 119] on div "Trabajé un año en McDonald's en cocina y en caja, luego pasé a Burger King dond…" at bounding box center [245, 111] width 274 height 21
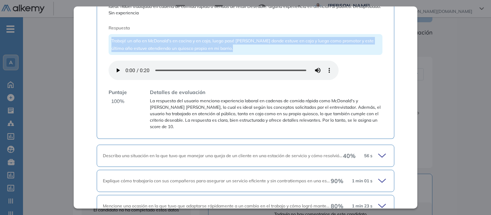
scroll to position [147, 0]
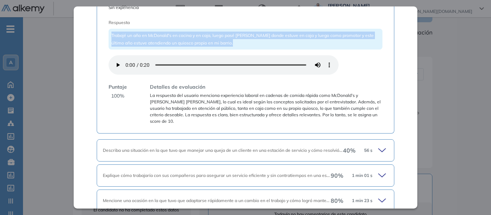
drag, startPoint x: 136, startPoint y: 33, endPoint x: 131, endPoint y: 37, distance: 6.7
click at [136, 33] on span "Trabajé un año en McDonald's en cocina y en caja, luego pasé a Burger King dond…" at bounding box center [242, 39] width 262 height 13
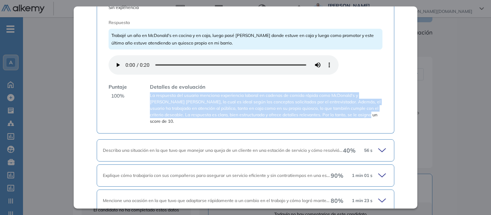
drag, startPoint x: 150, startPoint y: 95, endPoint x: 368, endPoint y: 120, distance: 220.1
click at [368, 120] on div "¿Cuál ha sido tu experiencia laboral? -- Corrección AI en función de conceptos …" at bounding box center [245, 47] width 297 height 174
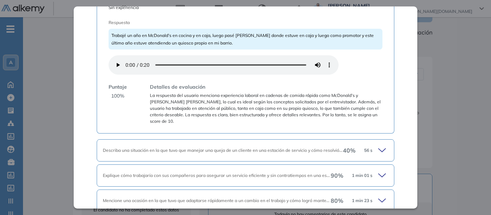
click at [116, 96] on span "100 %" at bounding box center [117, 96] width 13 height 8
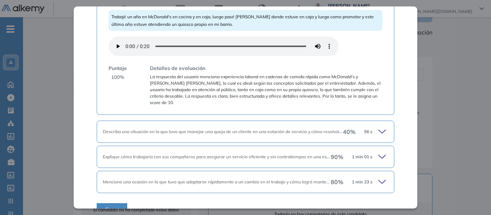
scroll to position [173, 0]
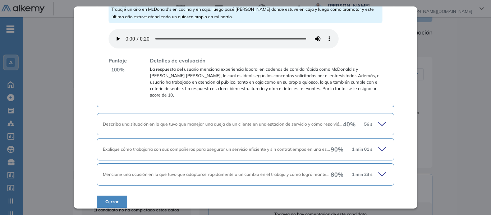
click at [378, 121] on icon at bounding box center [383, 124] width 10 height 10
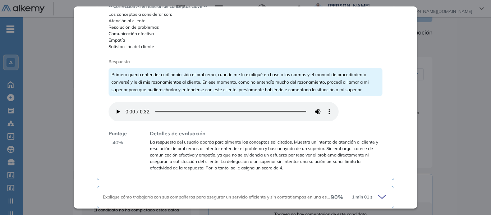
scroll to position [281, 0]
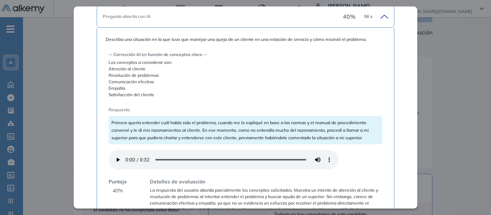
drag, startPoint x: 109, startPoint y: 55, endPoint x: 169, endPoint y: 95, distance: 71.8
click at [169, 95] on div "-- Corrección AI en función de conceptos clave -- Los conceptos a considerar so…" at bounding box center [245, 133] width 274 height 174
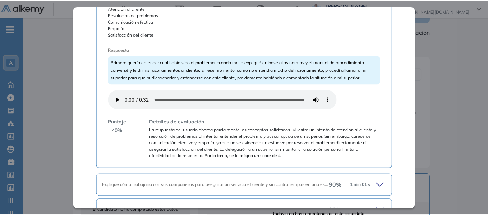
scroll to position [377, 0]
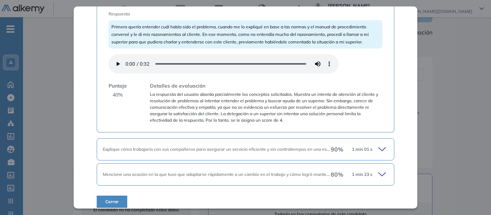
click at [445, 102] on div "Inicio Alkymetrics Evaluaciones Dashboard Candidato Preguntas complementarias P…" at bounding box center [257, 181] width 468 height 473
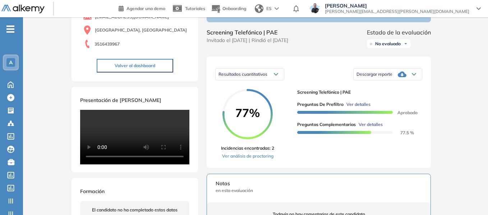
scroll to position [344, 0]
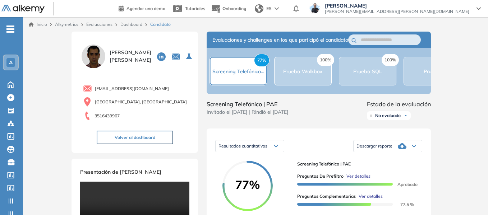
click at [134, 22] on link "Dashboard" at bounding box center [131, 24] width 22 height 5
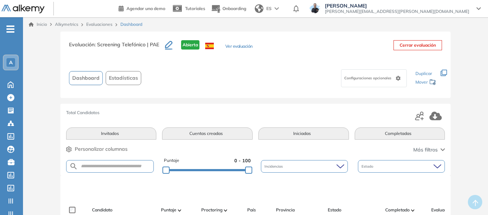
click at [42, 25] on link "Inicio" at bounding box center [38, 24] width 18 height 6
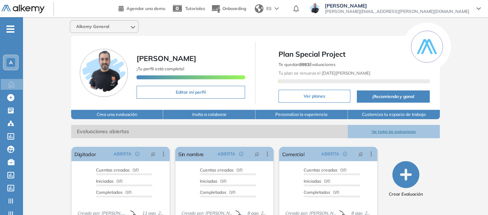
click at [10, 28] on icon "-" at bounding box center [10, 28] width 8 height 1
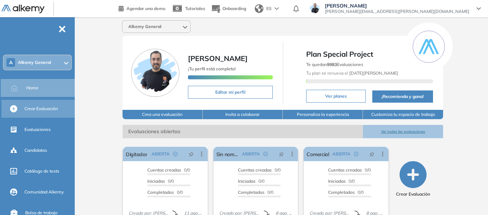
click at [37, 109] on span "Crear Evaluación" at bounding box center [40, 109] width 33 height 6
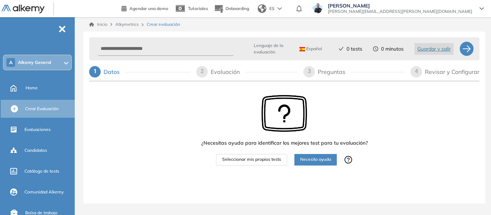
click at [321, 162] on span "Necesito ayuda" at bounding box center [315, 159] width 31 height 7
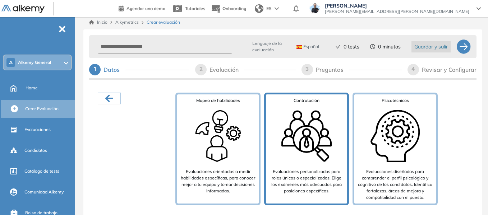
scroll to position [3, 0]
click at [306, 130] on img at bounding box center [306, 135] width 57 height 57
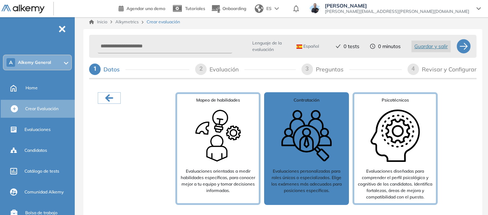
scroll to position [46, 0]
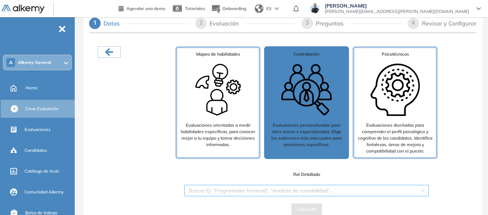
click at [294, 192] on input "search" at bounding box center [304, 190] width 231 height 11
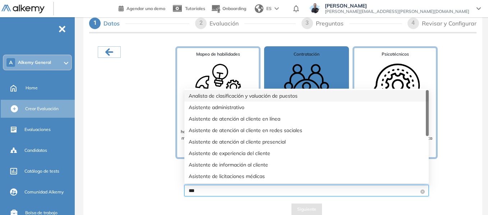
type input "****"
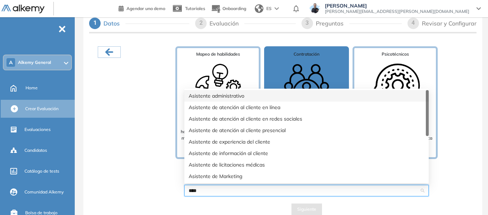
click at [227, 98] on div "Asistente administrativo" at bounding box center [307, 96] width 236 height 8
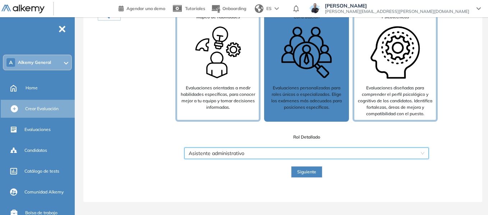
scroll to position [59, 0]
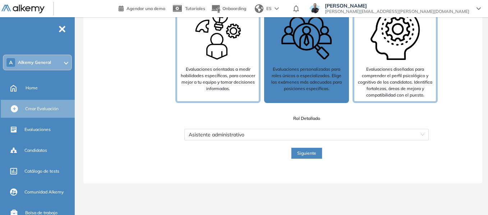
click at [308, 150] on span "Siguiente" at bounding box center [306, 153] width 19 height 7
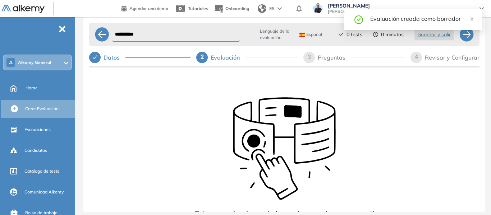
scroll to position [46, 0]
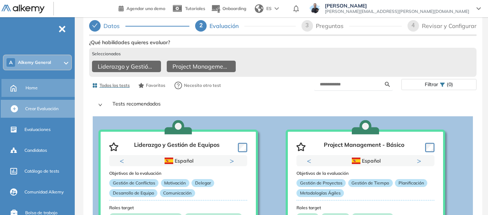
click at [31, 87] on span "Home" at bounding box center [31, 88] width 12 height 6
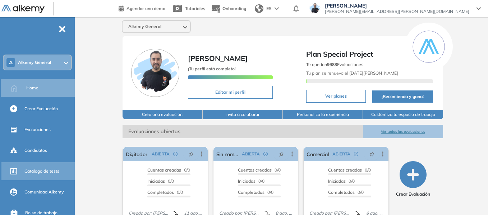
click at [39, 171] on span "Catálogo de tests" at bounding box center [41, 171] width 35 height 6
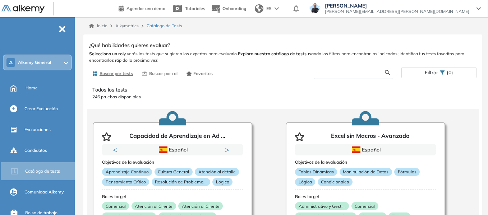
click at [343, 73] on input "text" at bounding box center [352, 72] width 65 height 6
type input "****"
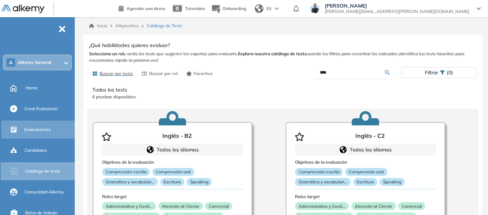
click at [40, 129] on span "Evaluaciones" at bounding box center [37, 129] width 26 height 6
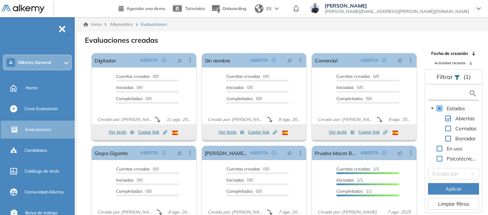
click at [450, 96] on input "text" at bounding box center [448, 94] width 39 height 8
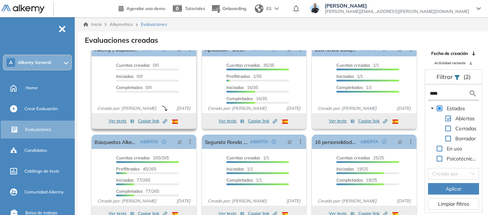
scroll to position [13, 0]
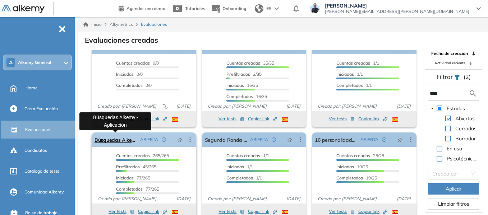
type input "****"
click at [111, 140] on link "Búsquedas Alkemy - Aplicación" at bounding box center [115, 140] width 43 height 14
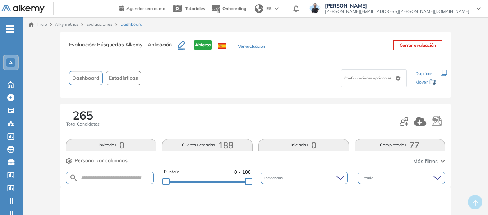
click at [126, 79] on span "Estadísticas" at bounding box center [123, 78] width 29 height 8
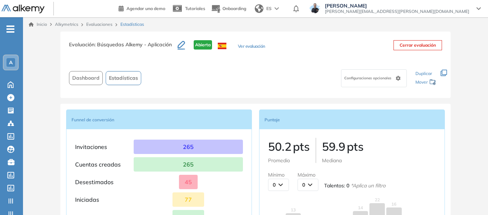
click at [88, 80] on span "Dashboard" at bounding box center [85, 78] width 27 height 8
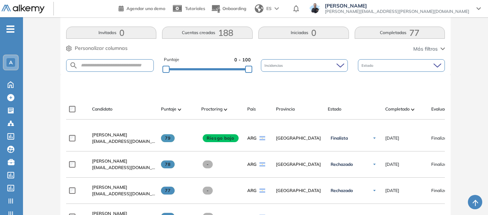
scroll to position [144, 0]
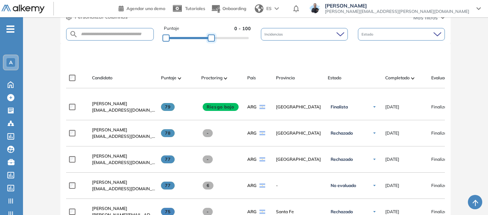
drag, startPoint x: 250, startPoint y: 36, endPoint x: 213, endPoint y: 39, distance: 37.1
click at [213, 39] on div at bounding box center [211, 37] width 7 height 7
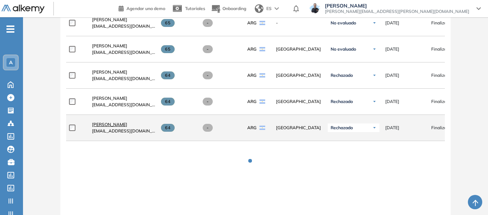
scroll to position [956, 0]
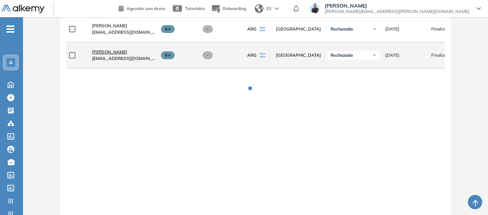
click at [109, 54] on span "[PERSON_NAME]" at bounding box center [109, 51] width 35 height 5
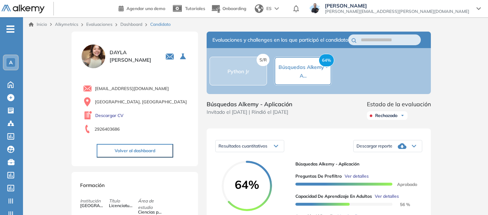
click at [11, 31] on span "-" at bounding box center [10, 28] width 8 height 6
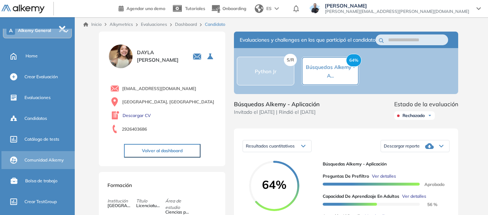
scroll to position [72, 0]
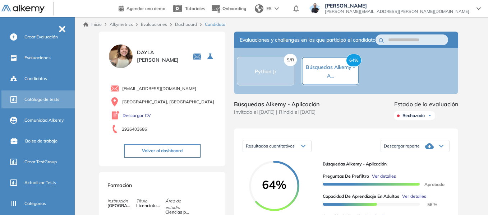
click at [46, 99] on span "Catálogo de tests" at bounding box center [41, 99] width 35 height 6
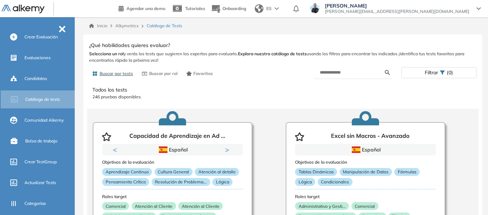
click at [423, 72] on div "Filtrar (0)" at bounding box center [438, 73] width 74 height 10
click at [465, 69] on div "Filtrar (0)" at bounding box center [438, 73] width 74 height 10
click at [470, 88] on div "Todos los tests 246 pruebas disponibles Capacidad de Aprendizaje en Ad ... Prev…" at bounding box center [283, 152] width 398 height 144
click at [415, 72] on div "Filtrar (0)" at bounding box center [438, 73] width 74 height 10
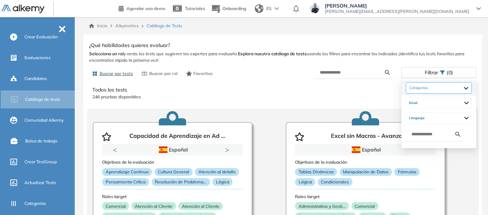
click at [429, 91] on div at bounding box center [438, 87] width 66 height 11
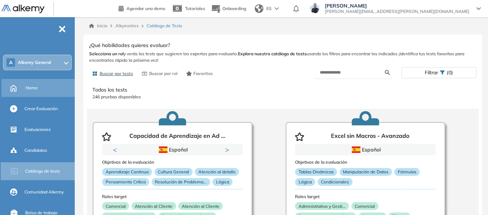
click at [35, 88] on span "Home" at bounding box center [31, 88] width 12 height 6
